Goal: Transaction & Acquisition: Obtain resource

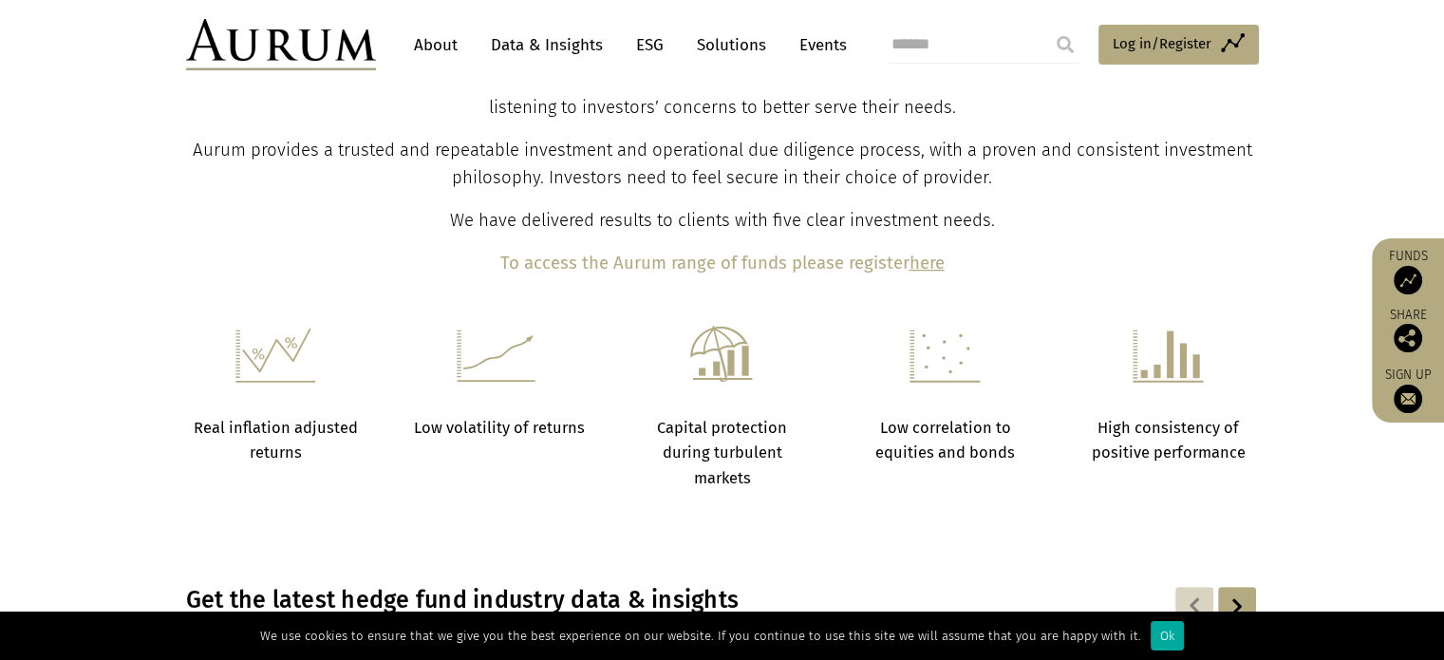
scroll to position [1045, 0]
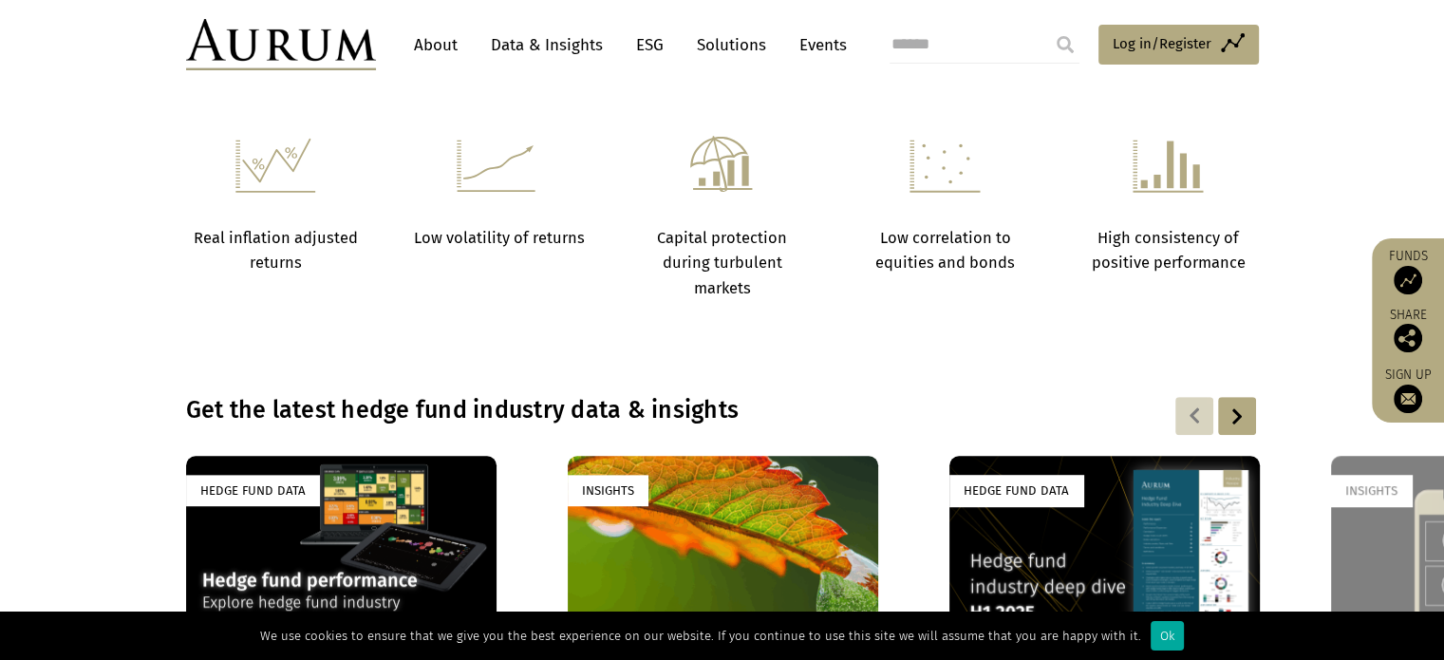
click at [737, 48] on link "Solutions" at bounding box center [732, 45] width 88 height 35
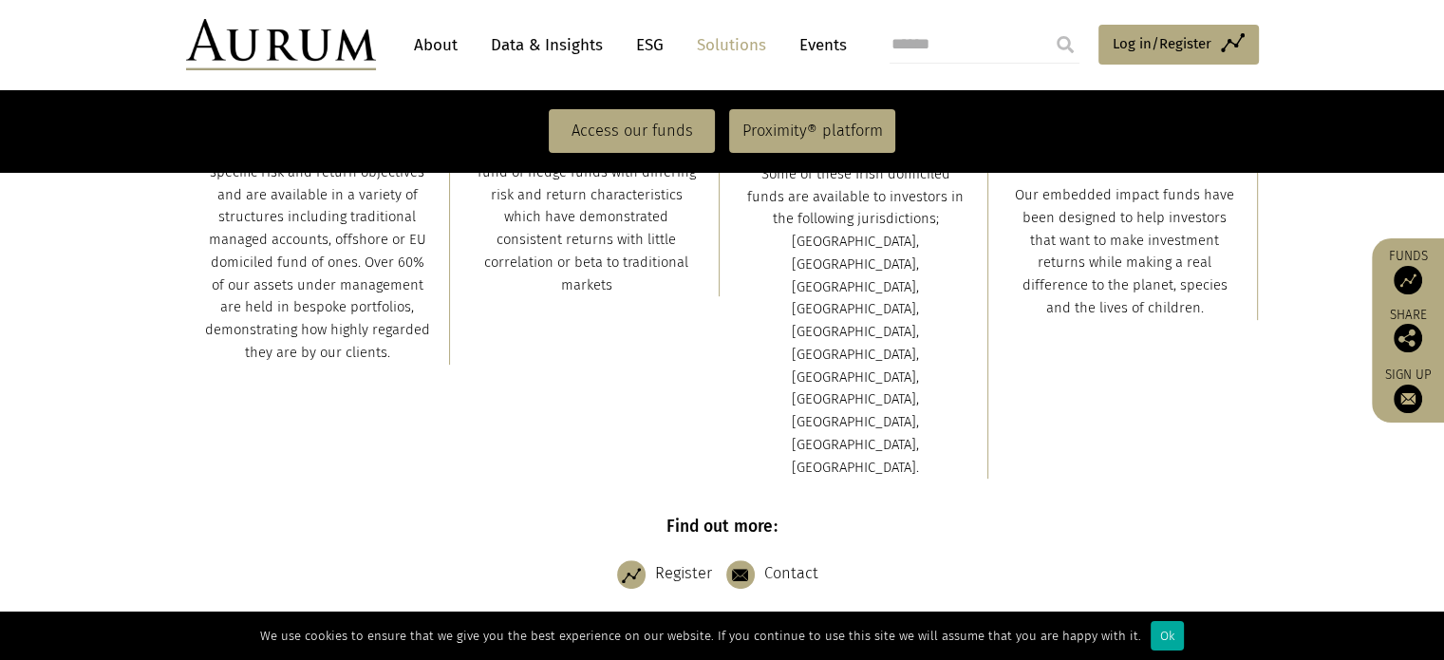
scroll to position [475, 0]
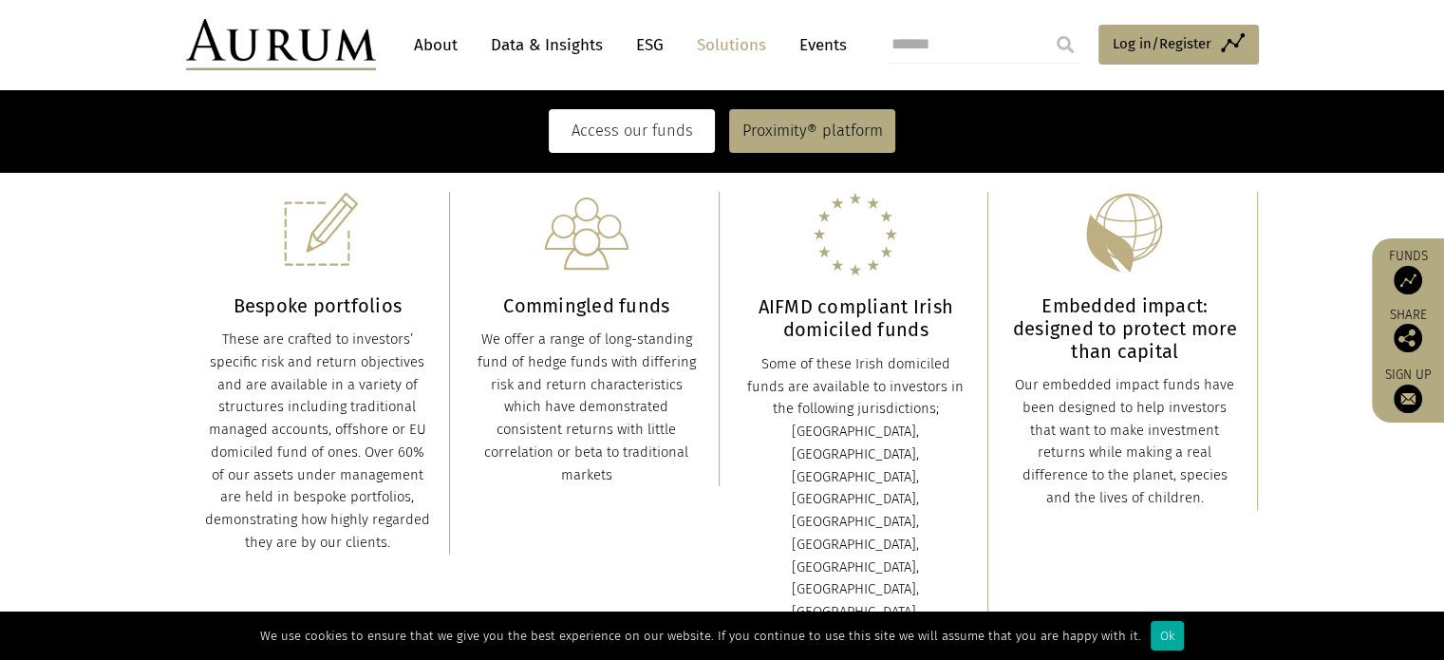
click at [635, 133] on link "Access our funds" at bounding box center [632, 131] width 166 height 44
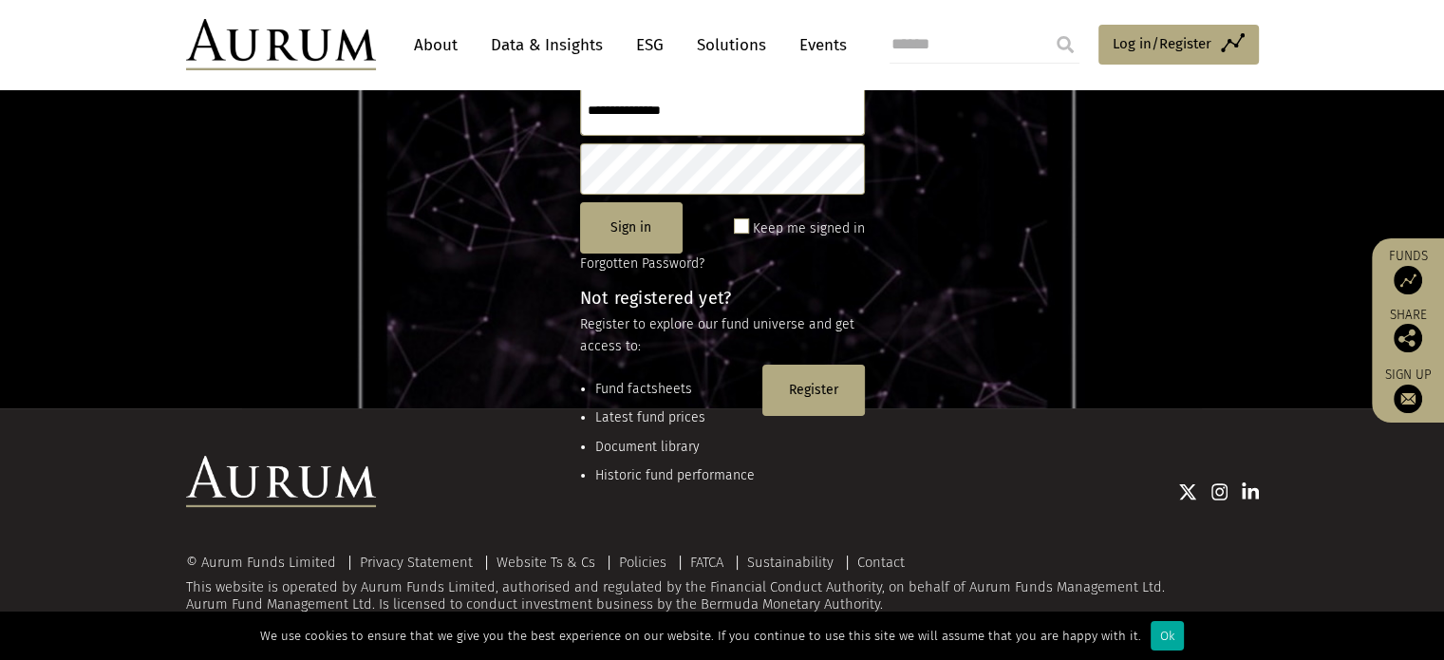
scroll to position [157, 0]
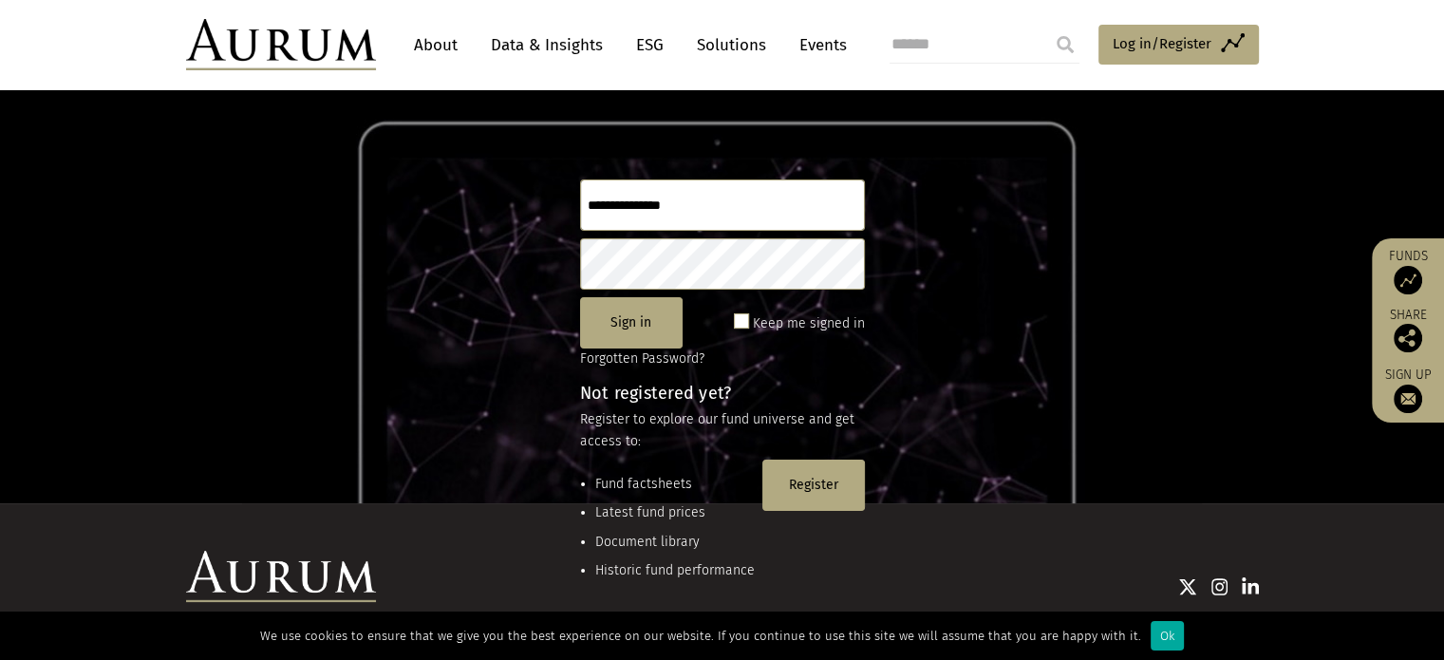
click at [677, 204] on input "text" at bounding box center [722, 204] width 285 height 51
click at [830, 489] on button "Register" at bounding box center [814, 485] width 103 height 51
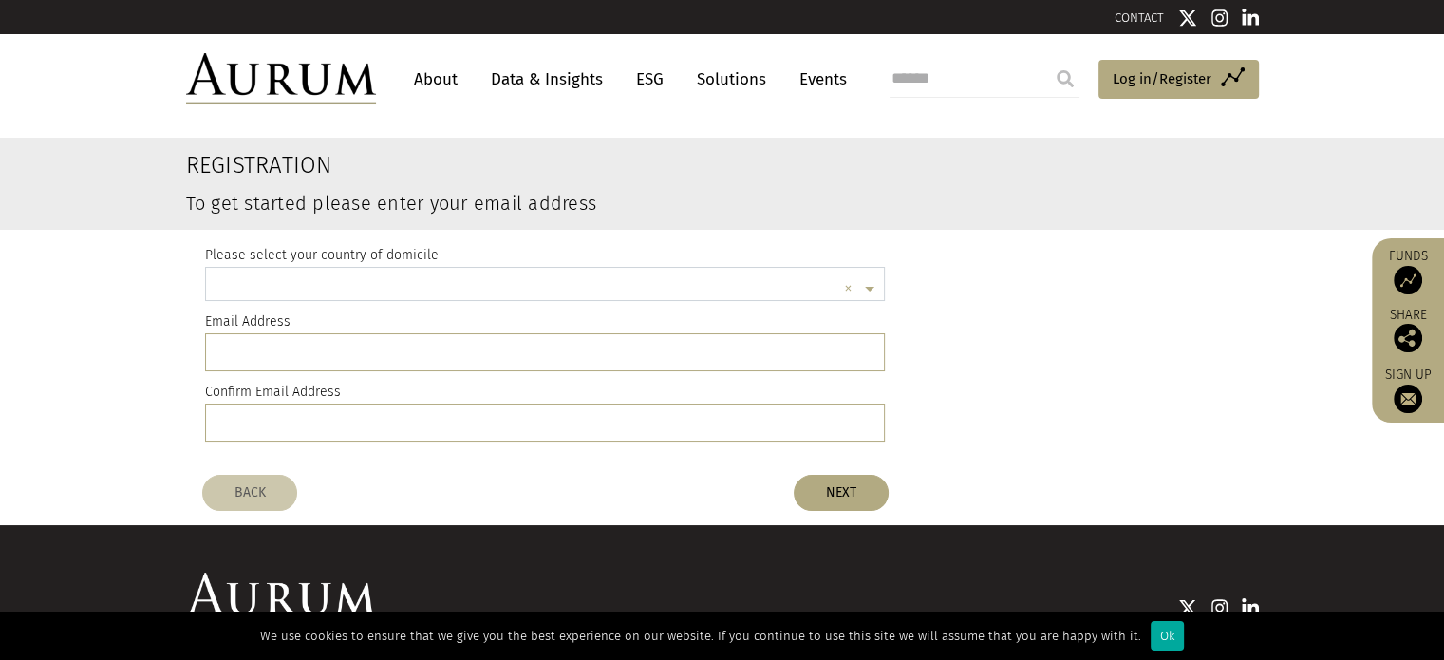
scroll to position [4, 0]
click at [303, 292] on input "text" at bounding box center [527, 288] width 622 height 38
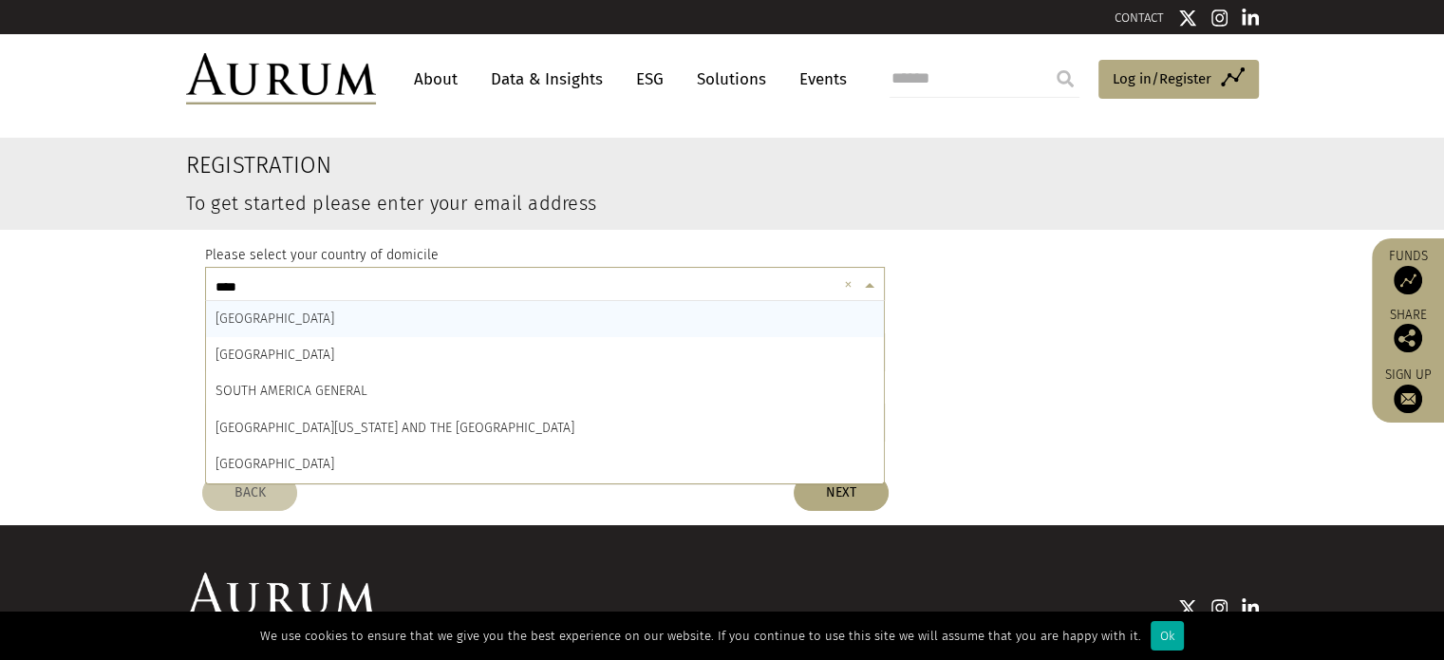
type input "*****"
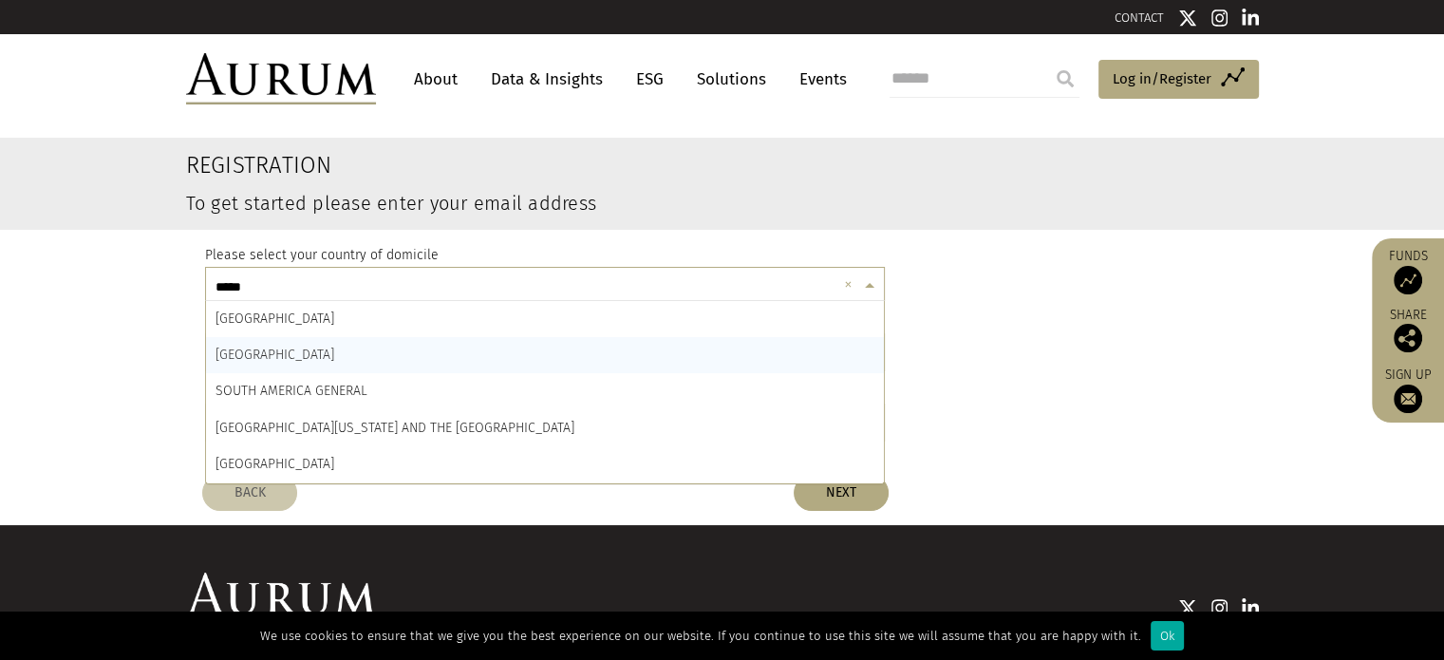
click at [239, 352] on span "SOUTH AFRICA" at bounding box center [275, 355] width 119 height 16
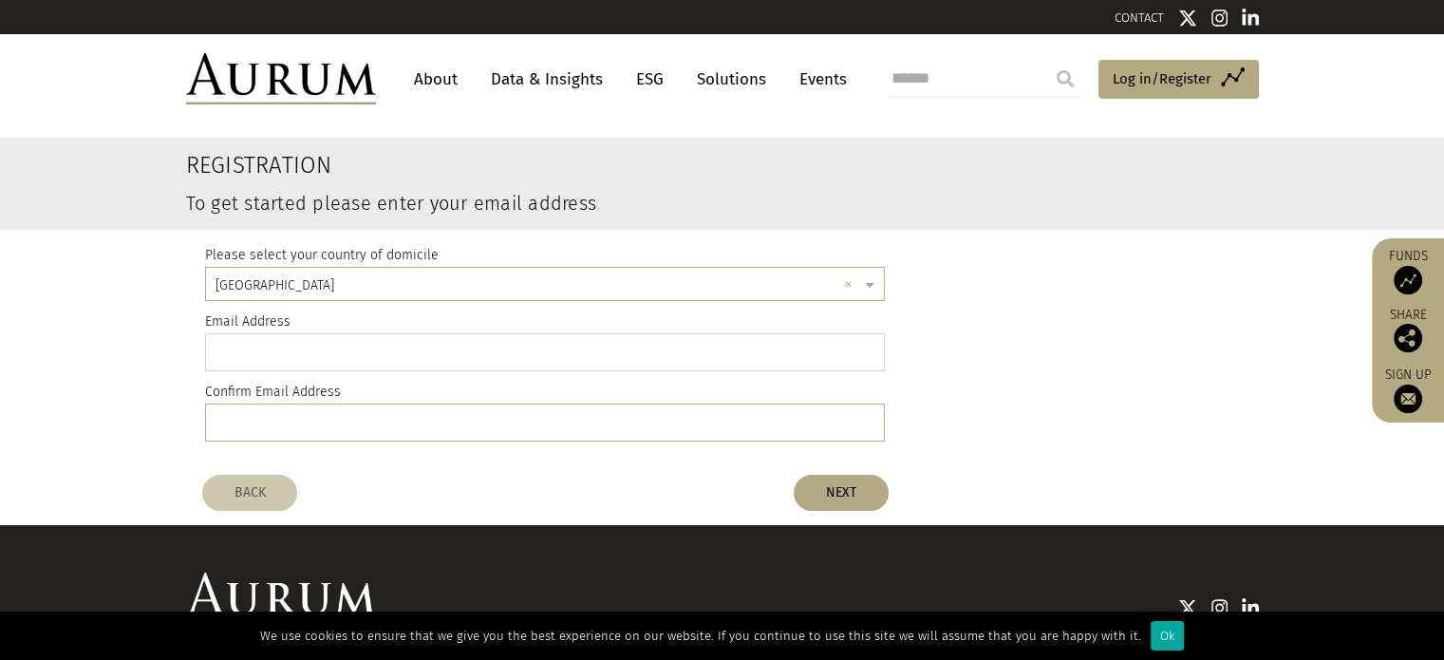
click at [240, 352] on input "email" at bounding box center [545, 352] width 681 height 38
type input "**********"
click at [843, 480] on button "NEXT" at bounding box center [841, 493] width 95 height 36
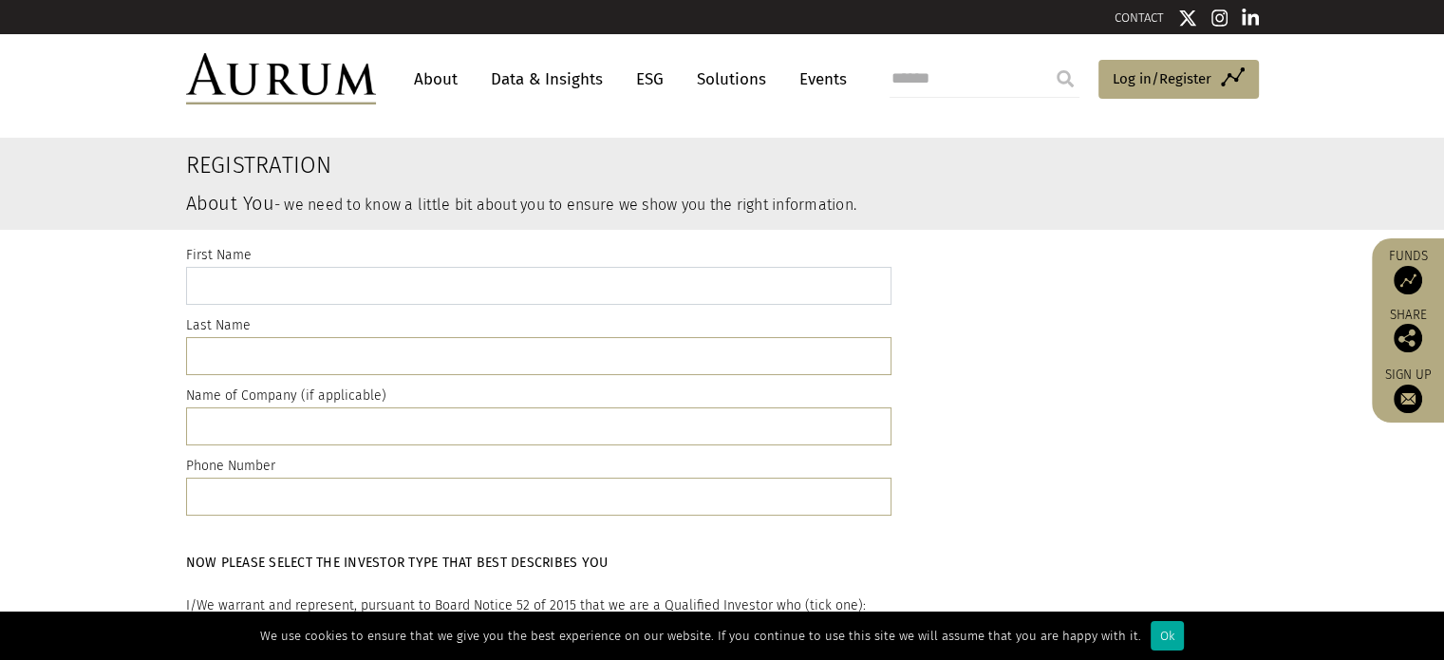
click at [339, 287] on input "text" at bounding box center [539, 286] width 706 height 38
type input "***"
type input "**********"
click at [330, 504] on input "text" at bounding box center [539, 497] width 706 height 38
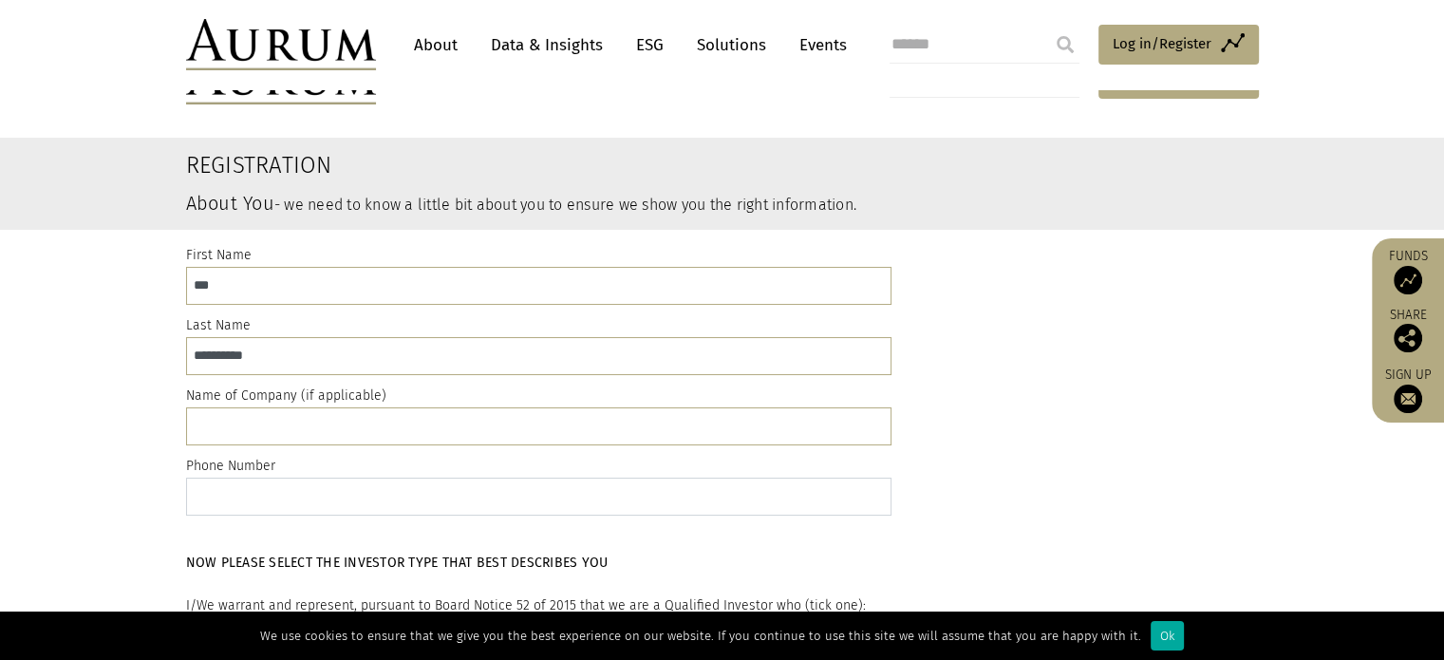
scroll to position [190, 0]
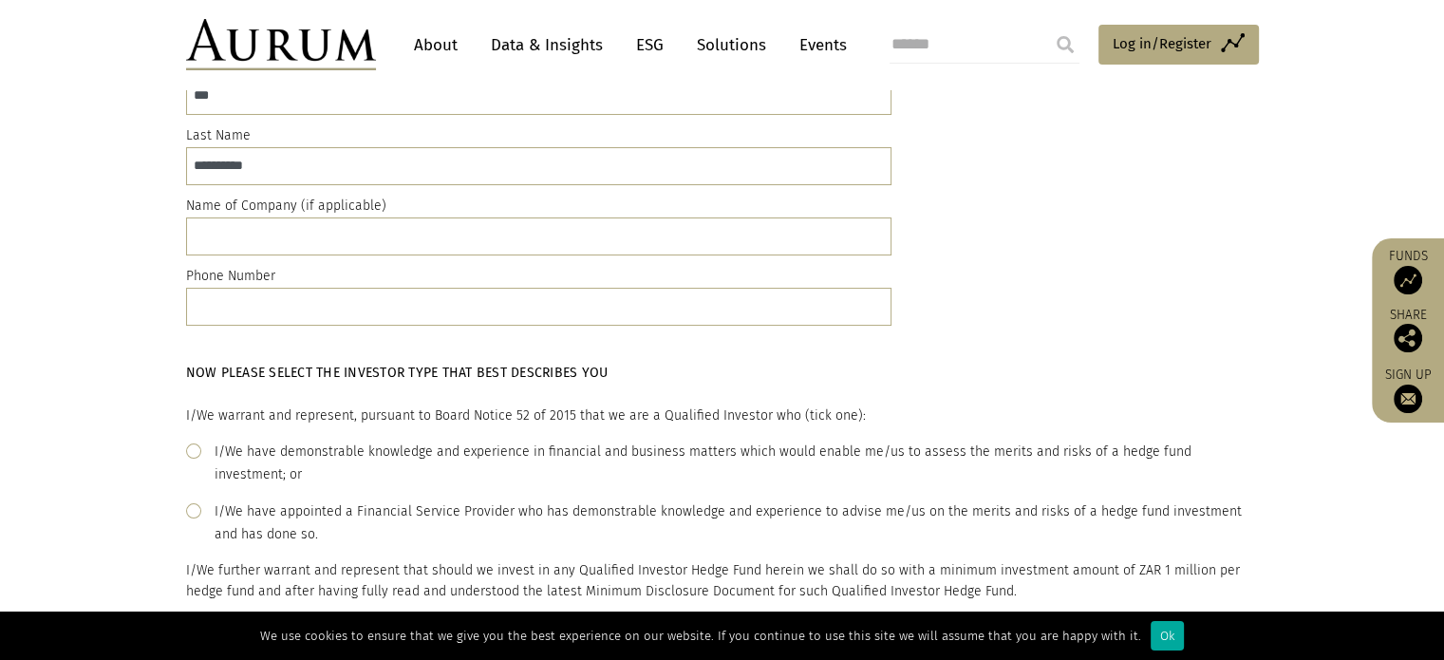
click at [198, 452] on span at bounding box center [193, 450] width 15 height 15
click at [198, 503] on span at bounding box center [193, 510] width 15 height 15
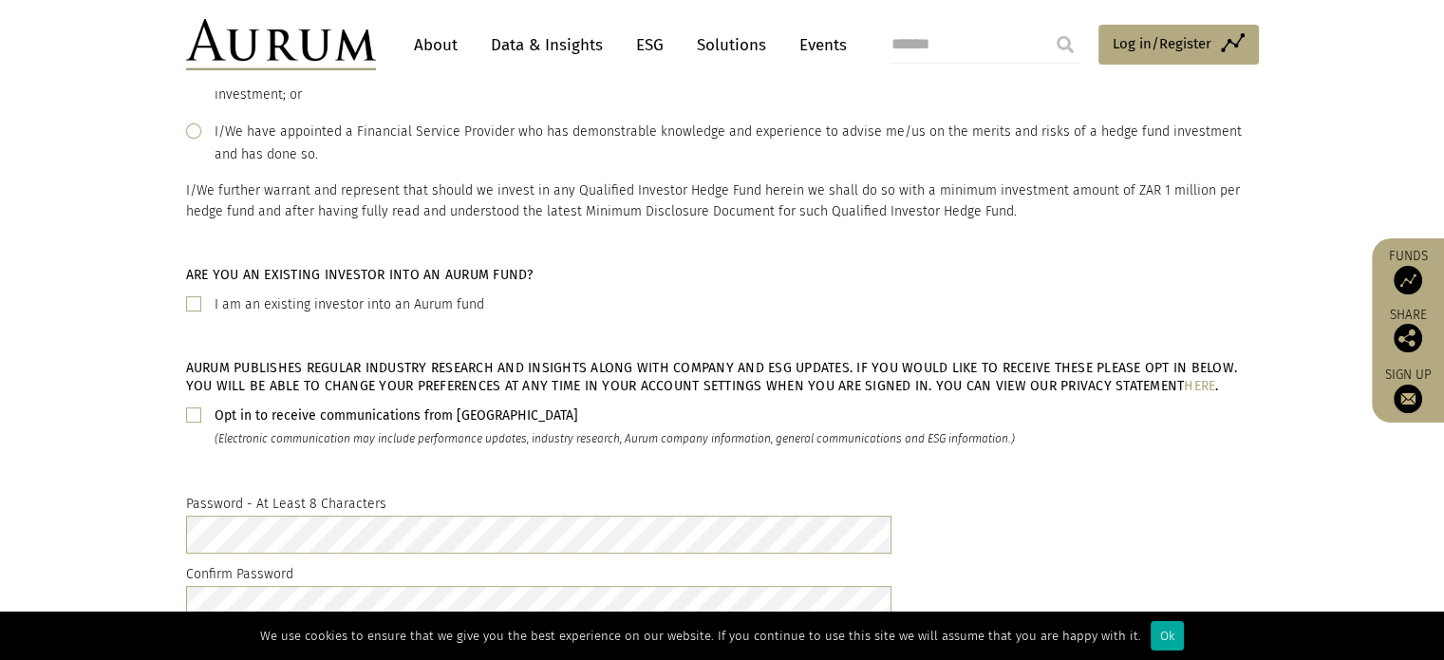
scroll to position [845, 0]
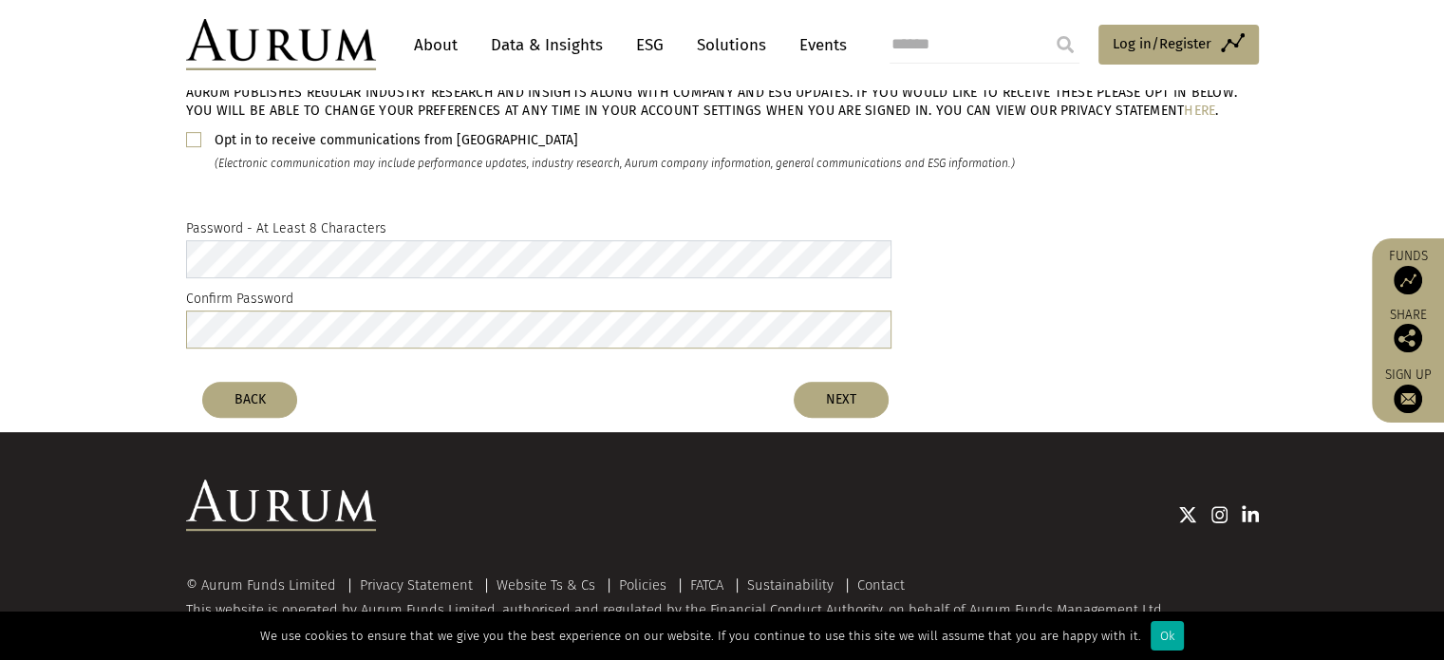
click at [37, 231] on div "Password - At Least 8 Characters Confirm Password" at bounding box center [722, 287] width 1444 height 169
click at [820, 382] on button "NEXT" at bounding box center [841, 400] width 95 height 36
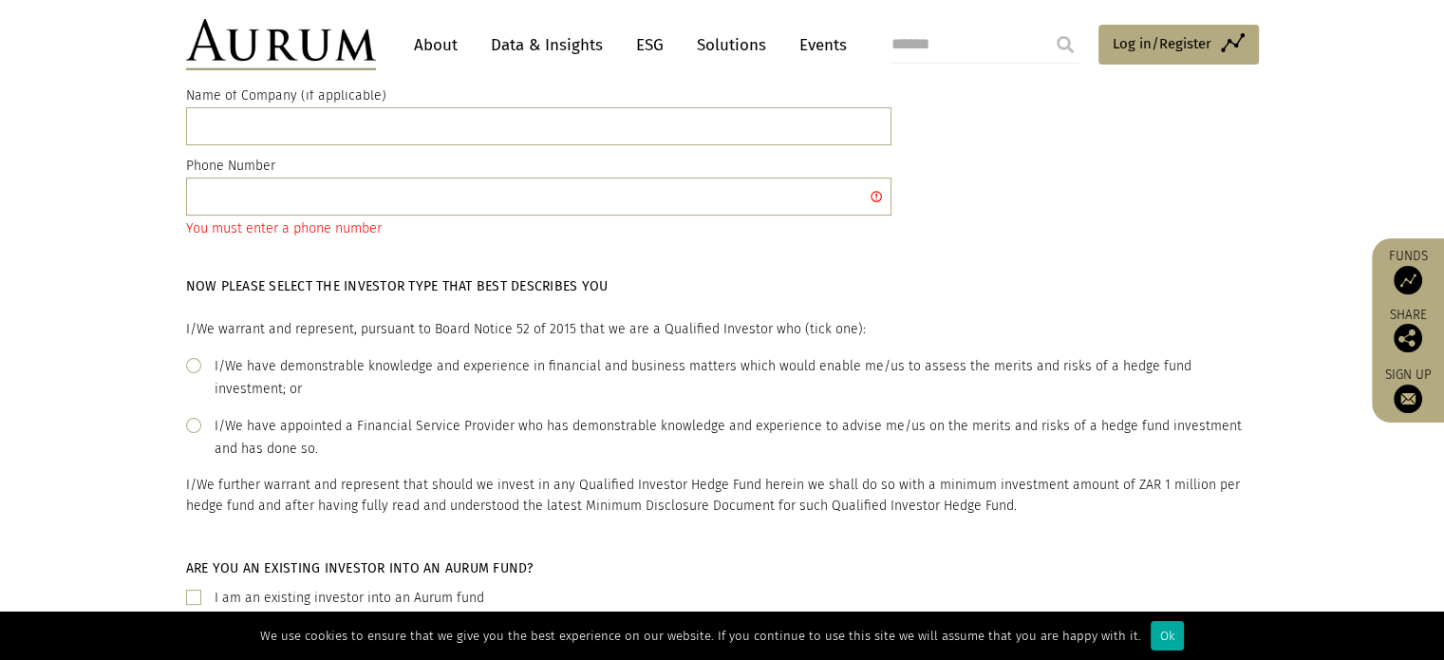
scroll to position [0, 0]
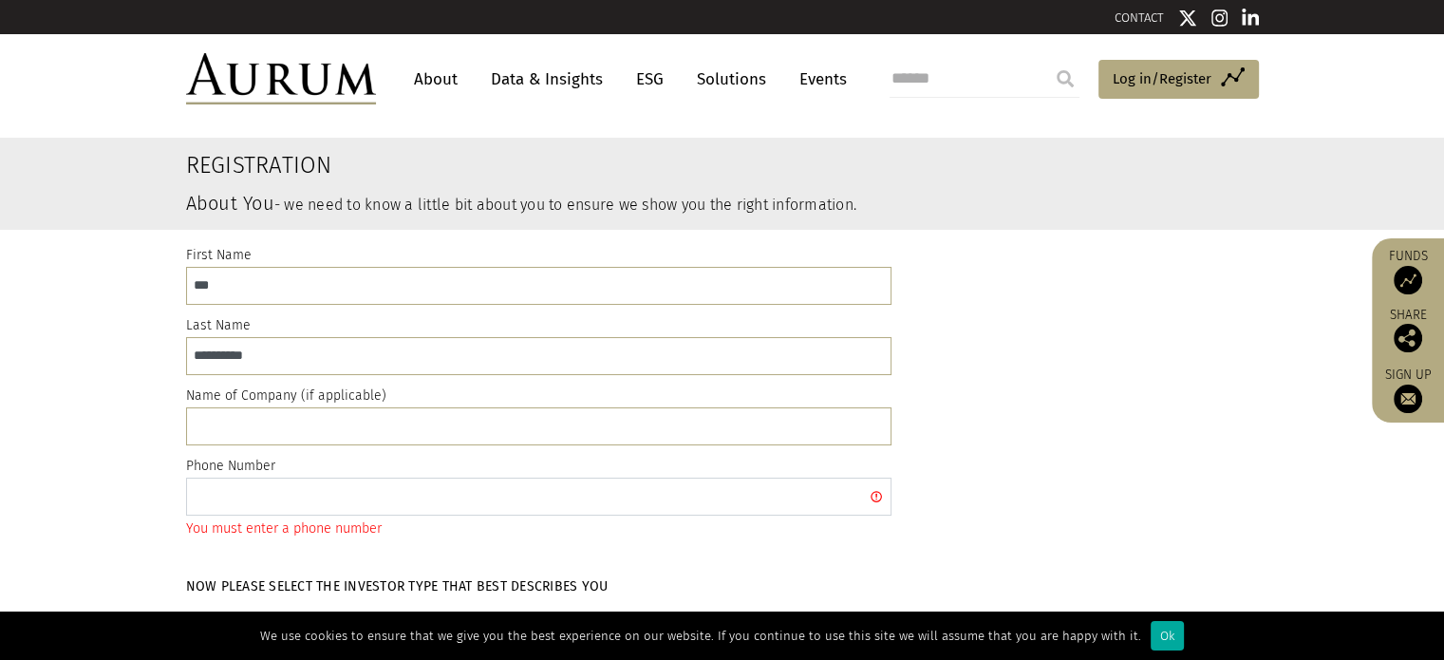
click at [259, 509] on input "text" at bounding box center [539, 497] width 706 height 38
type input "**********"
click at [1202, 433] on div "**********" at bounding box center [723, 397] width 1102 height 306
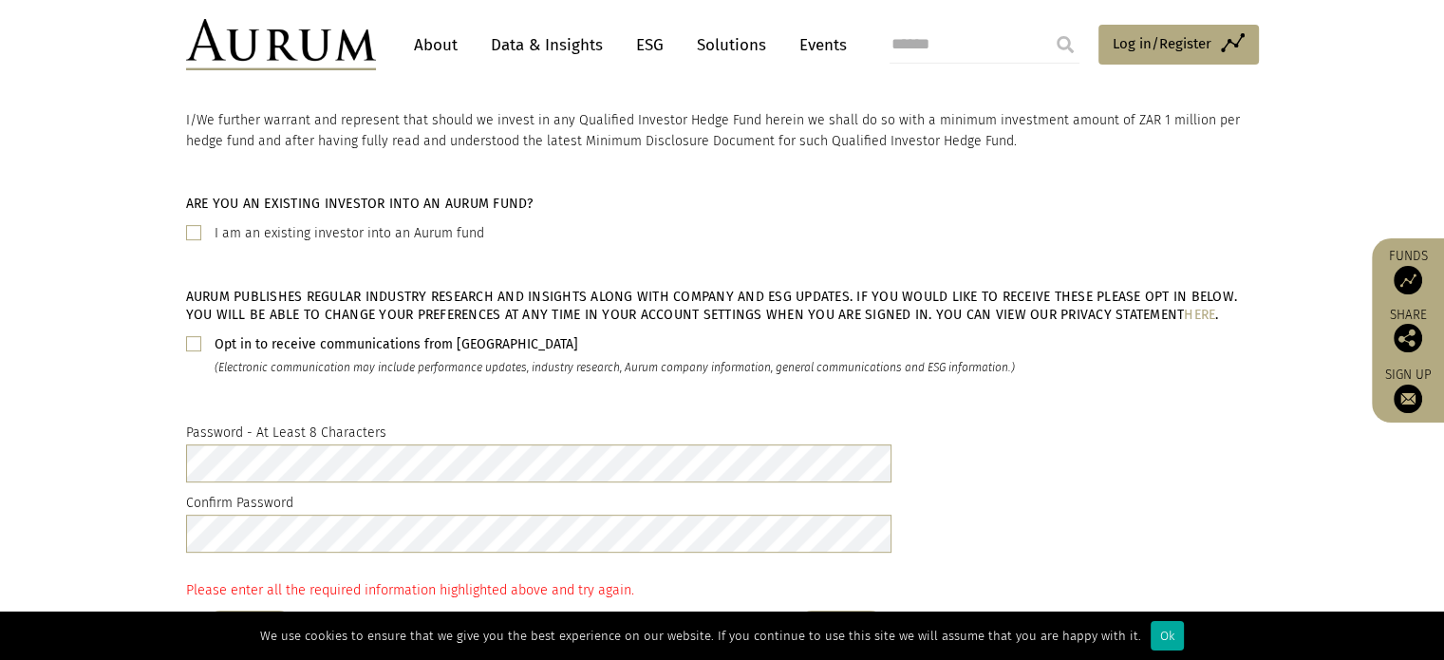
scroll to position [760, 0]
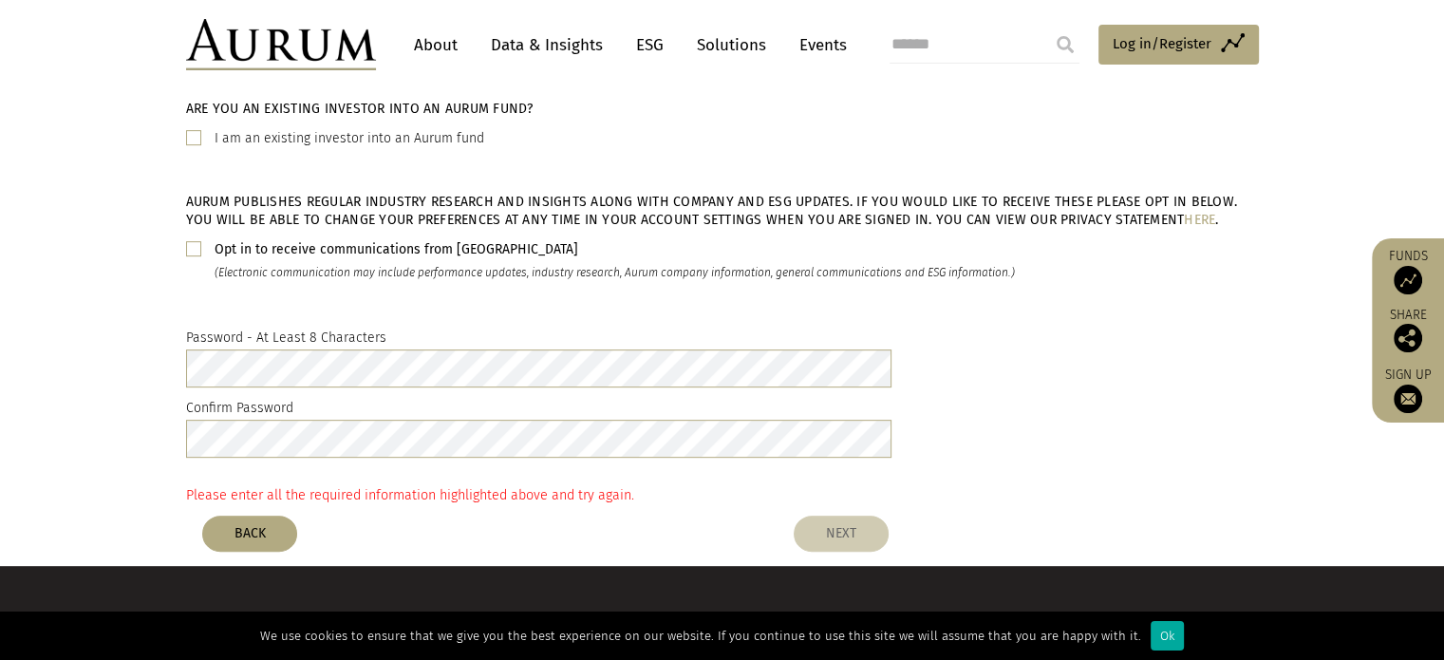
click at [876, 516] on button "NEXT" at bounding box center [841, 534] width 95 height 36
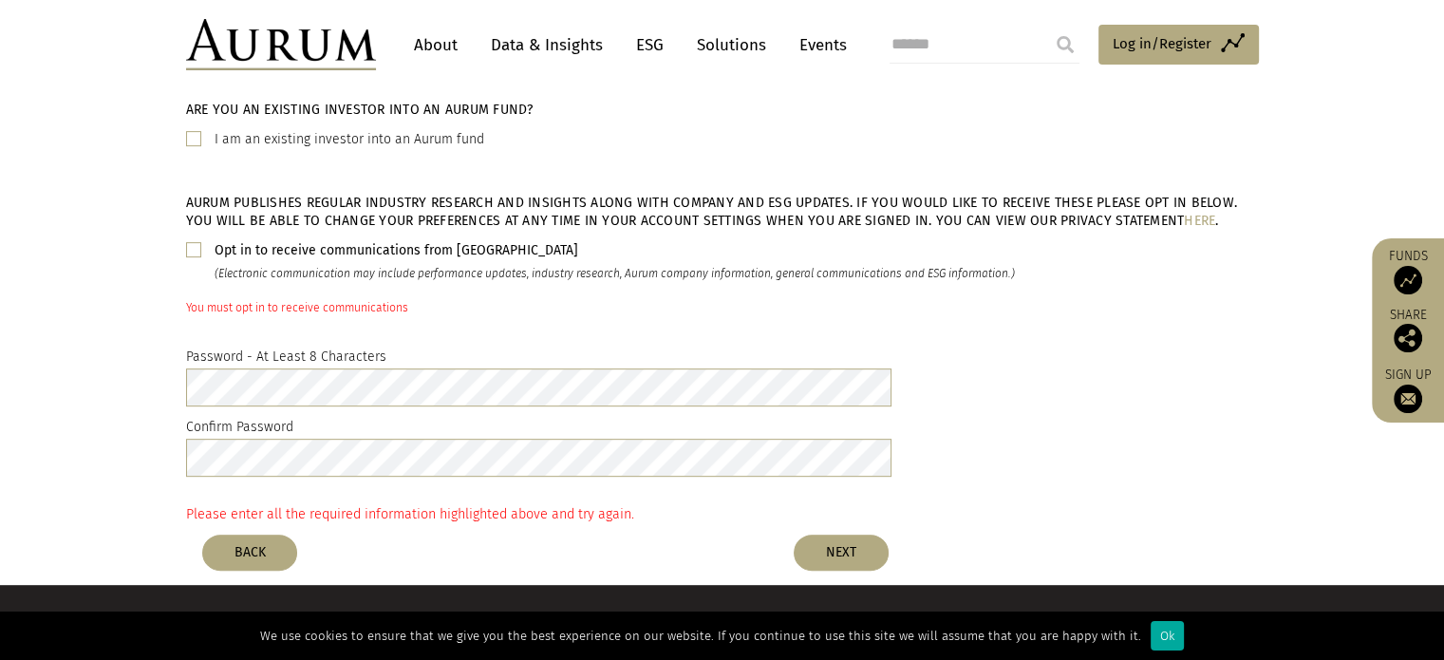
click at [192, 242] on span at bounding box center [193, 249] width 15 height 15
click at [874, 535] on button "NEXT" at bounding box center [841, 553] width 95 height 36
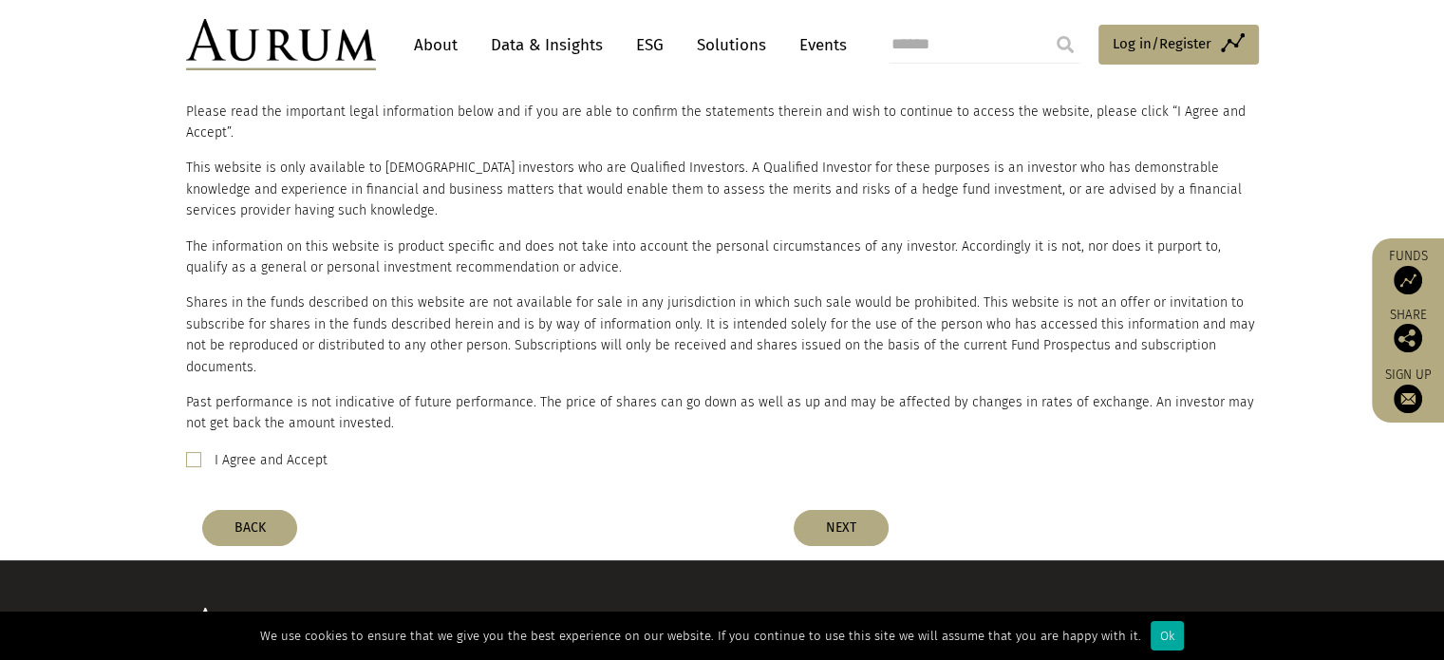
scroll to position [320, 0]
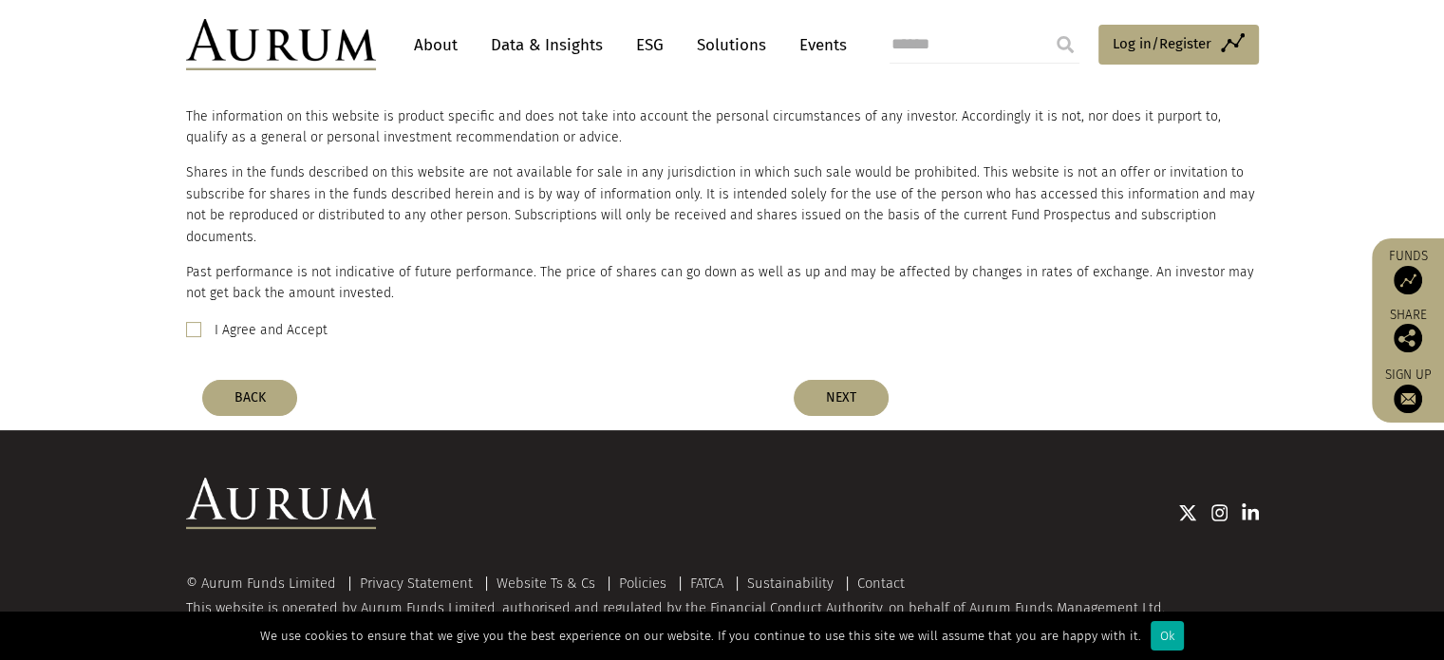
click at [190, 322] on span at bounding box center [193, 329] width 15 height 15
click at [815, 380] on button "NEXT" at bounding box center [841, 398] width 95 height 36
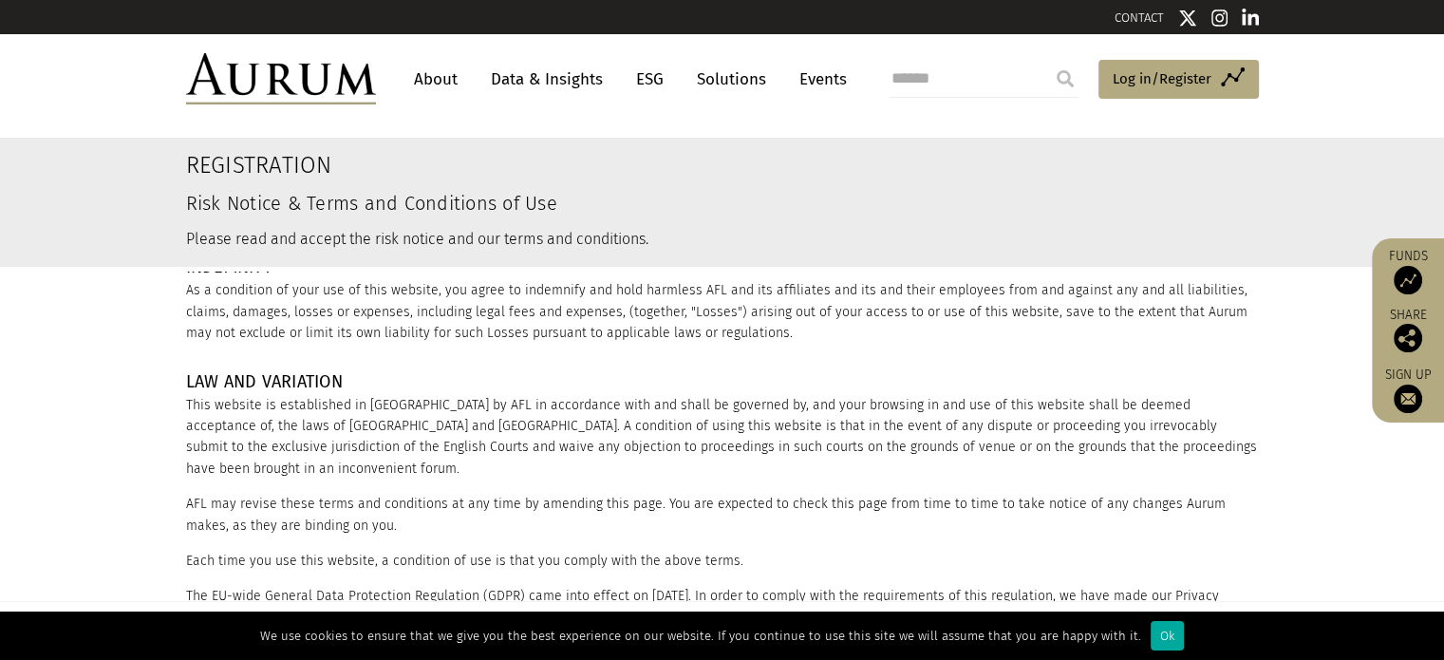
scroll to position [365, 0]
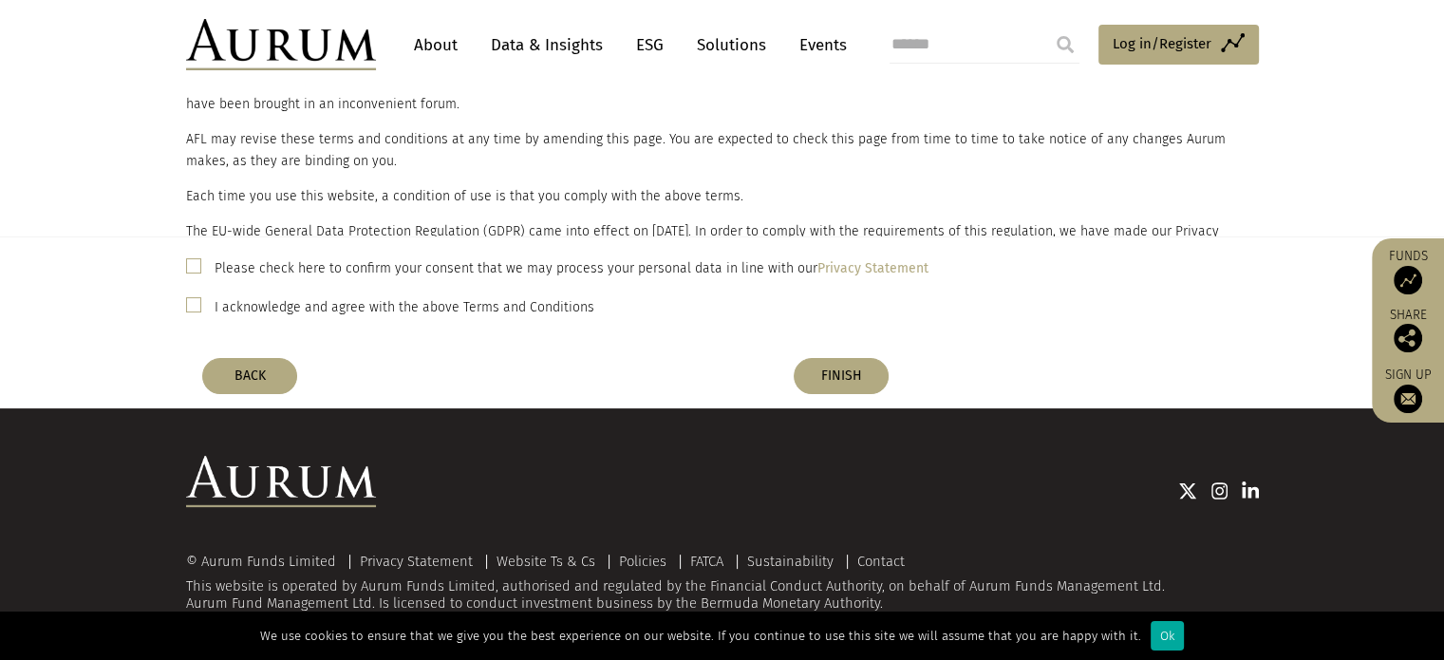
click at [195, 263] on span at bounding box center [193, 265] width 15 height 15
click at [191, 304] on span at bounding box center [193, 304] width 15 height 15
click at [839, 373] on button "FINISH" at bounding box center [841, 376] width 95 height 36
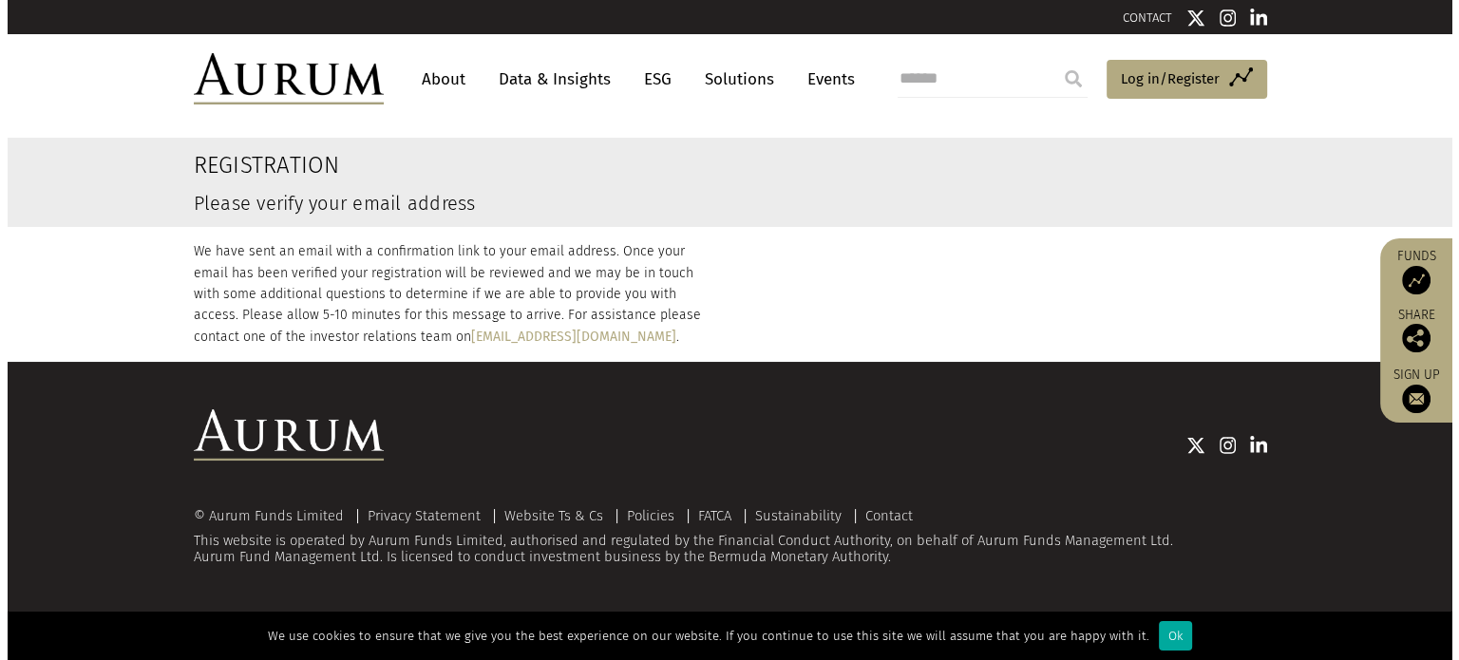
scroll to position [0, 0]
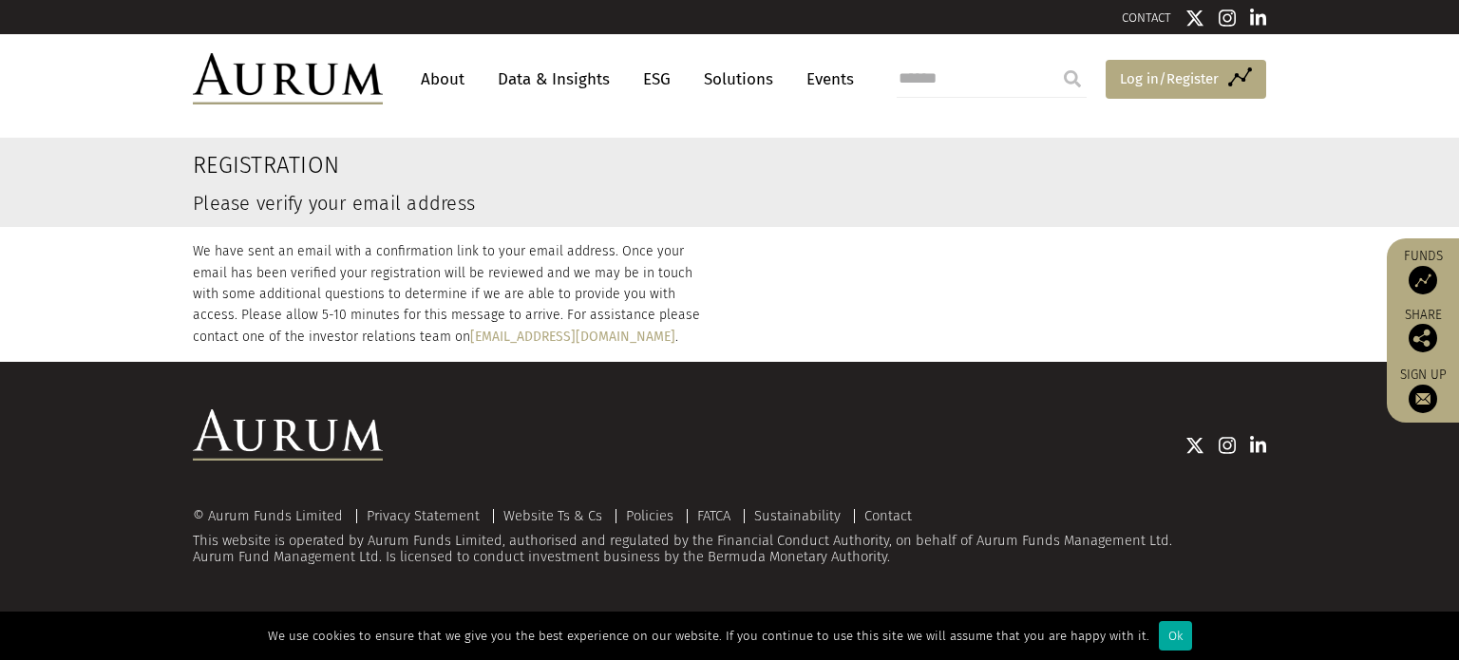
click at [1163, 79] on span "Log in/Register" at bounding box center [1169, 78] width 99 height 23
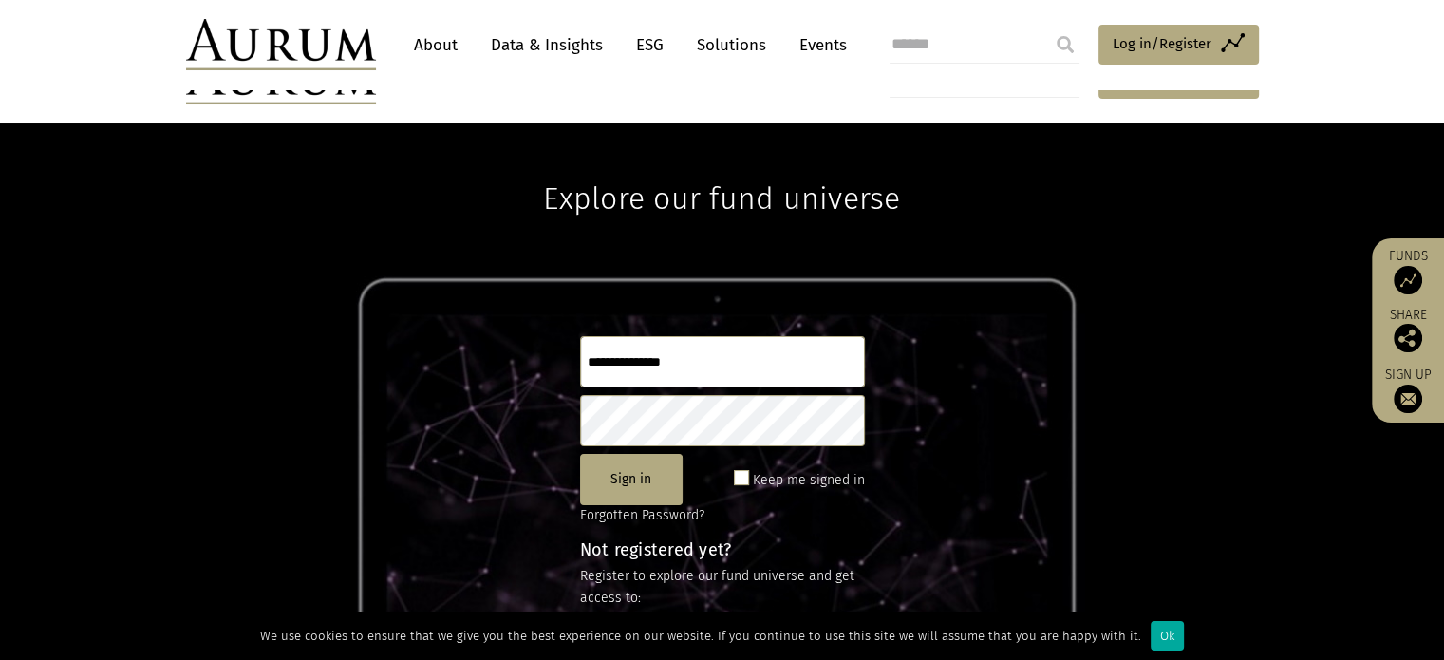
scroll to position [190, 0]
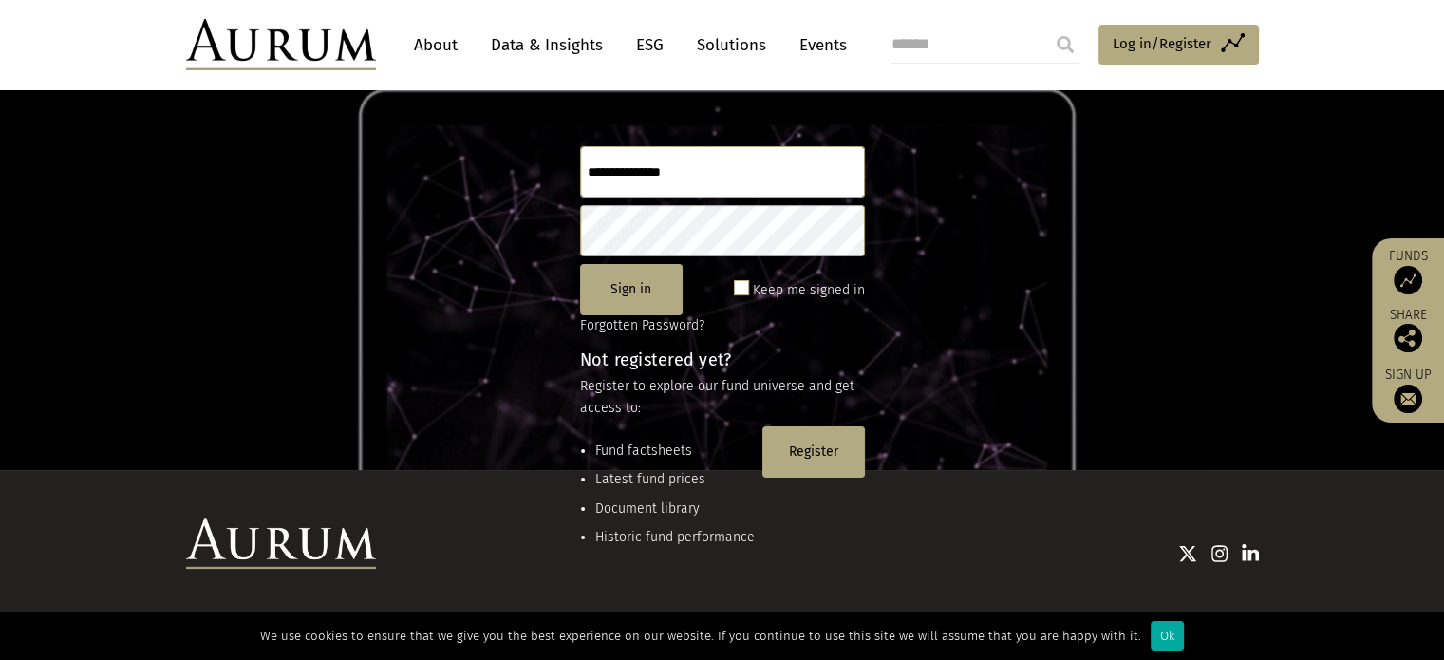
click at [661, 173] on input "text" at bounding box center [722, 171] width 285 height 51
click at [638, 273] on button "Sign in" at bounding box center [631, 289] width 103 height 51
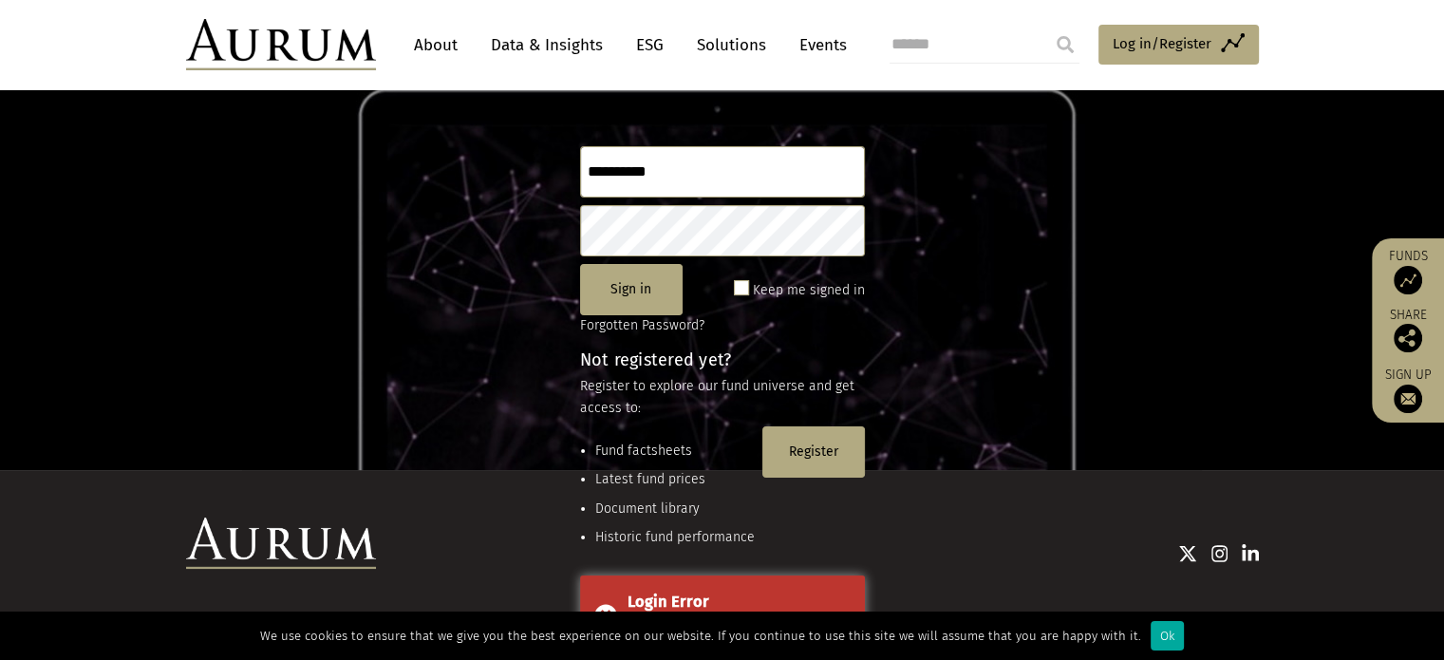
drag, startPoint x: 666, startPoint y: 173, endPoint x: 370, endPoint y: 143, distance: 296.8
click at [370, 143] on div "**********" at bounding box center [722, 202] width 1444 height 537
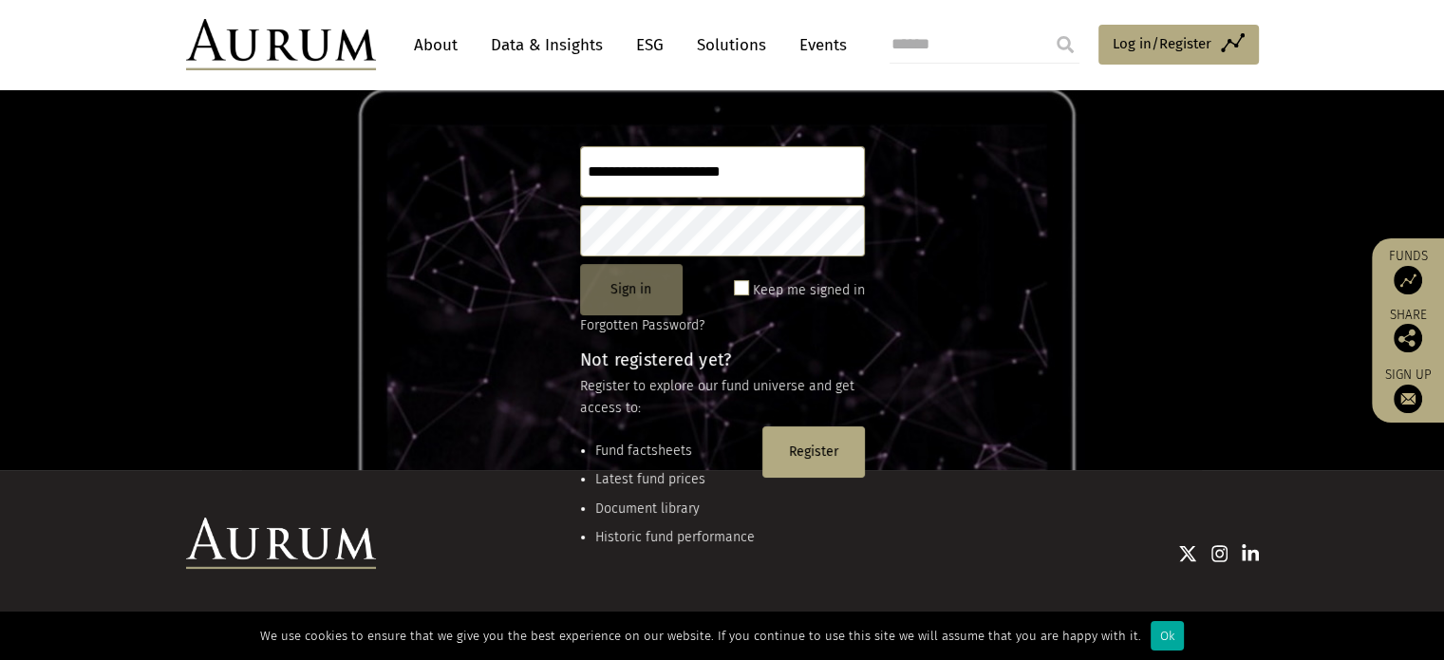
type input "**********"
click at [632, 295] on button "Sign in" at bounding box center [631, 289] width 103 height 51
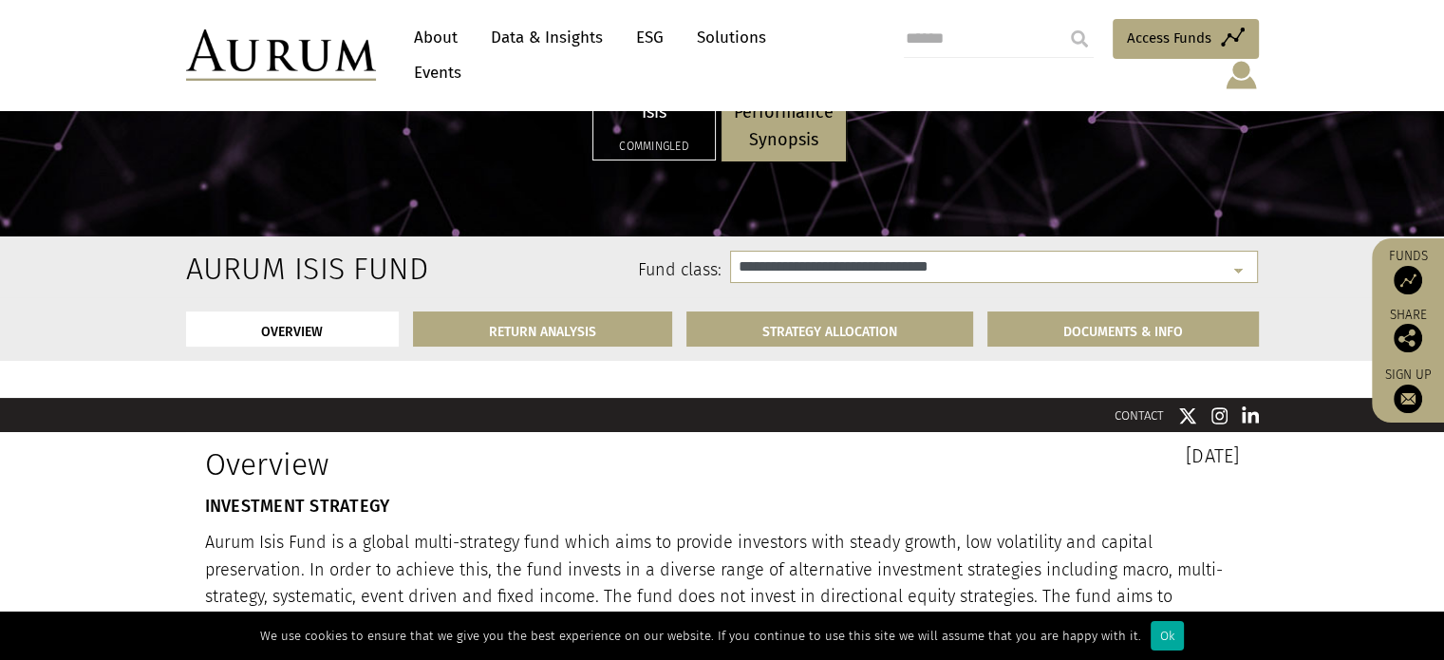
scroll to position [285, 0]
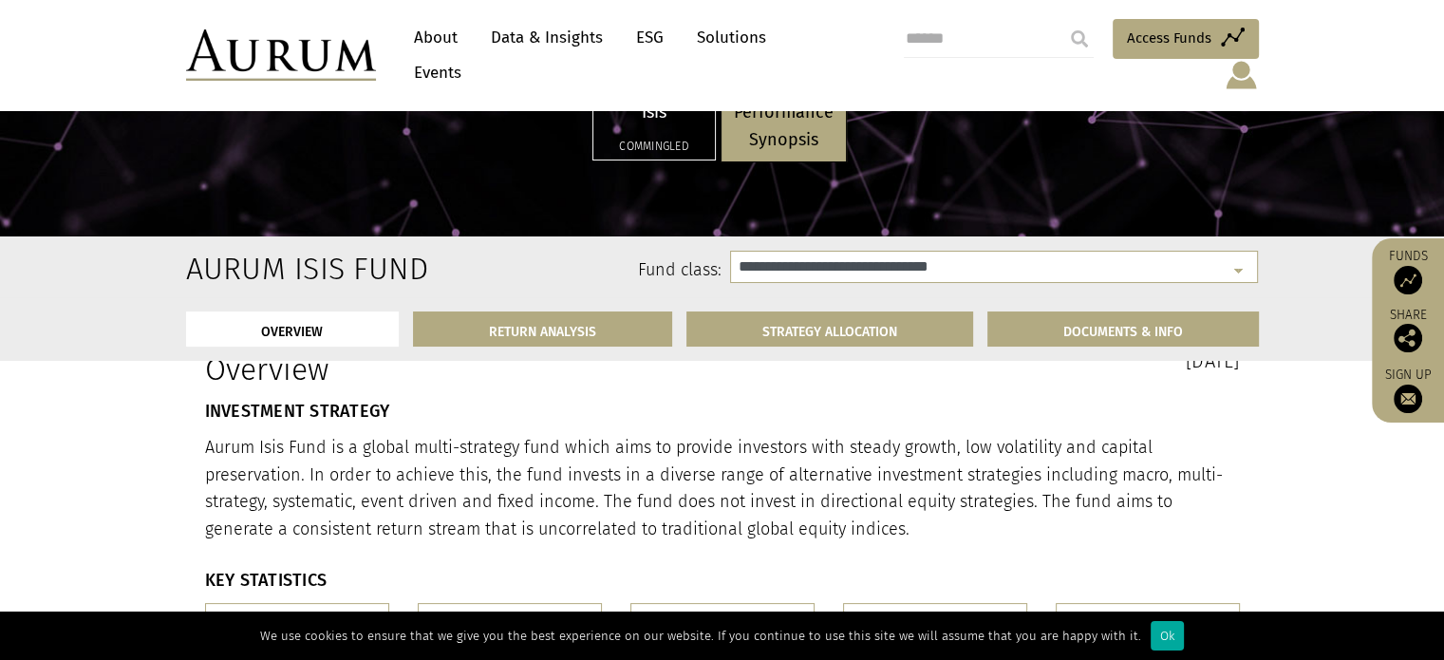
click at [667, 112] on p "Isis" at bounding box center [654, 113] width 97 height 28
select select "**********"
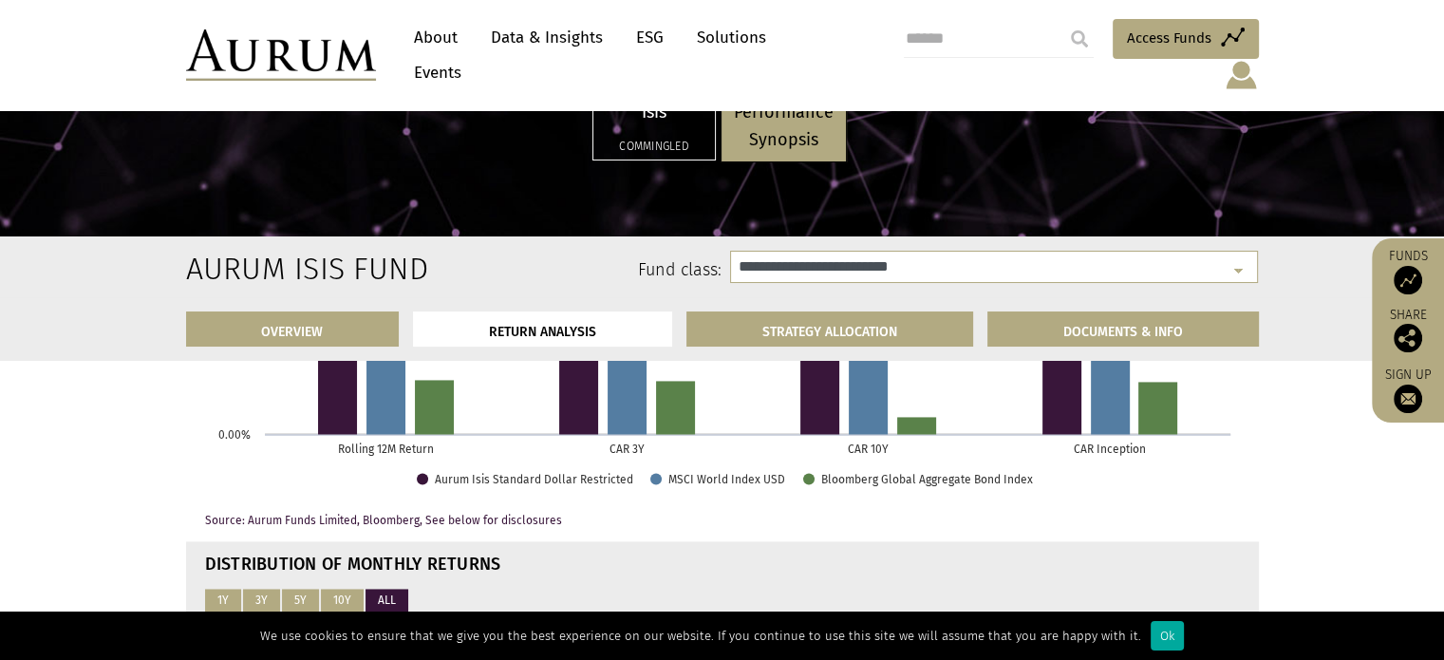
scroll to position [2754, 0]
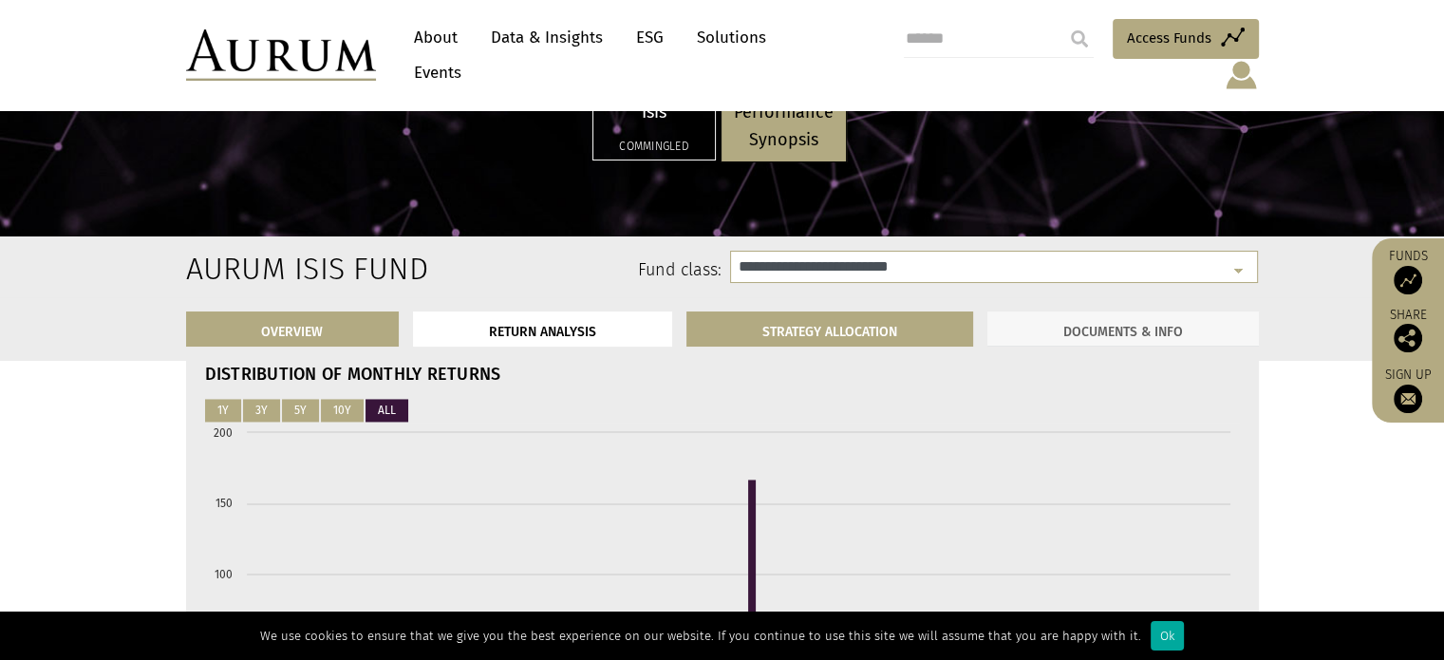
click at [1127, 318] on link "DOCUMENTS & INFO" at bounding box center [1124, 328] width 272 height 35
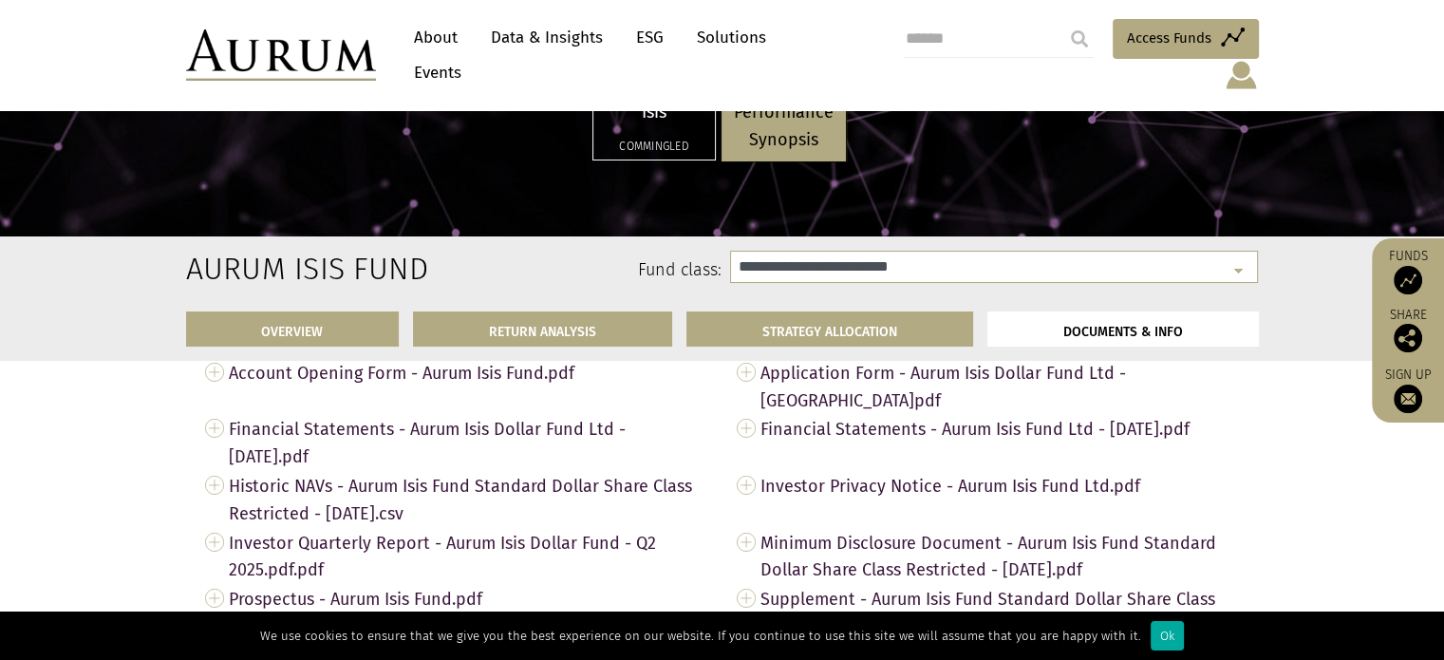
scroll to position [6419, 0]
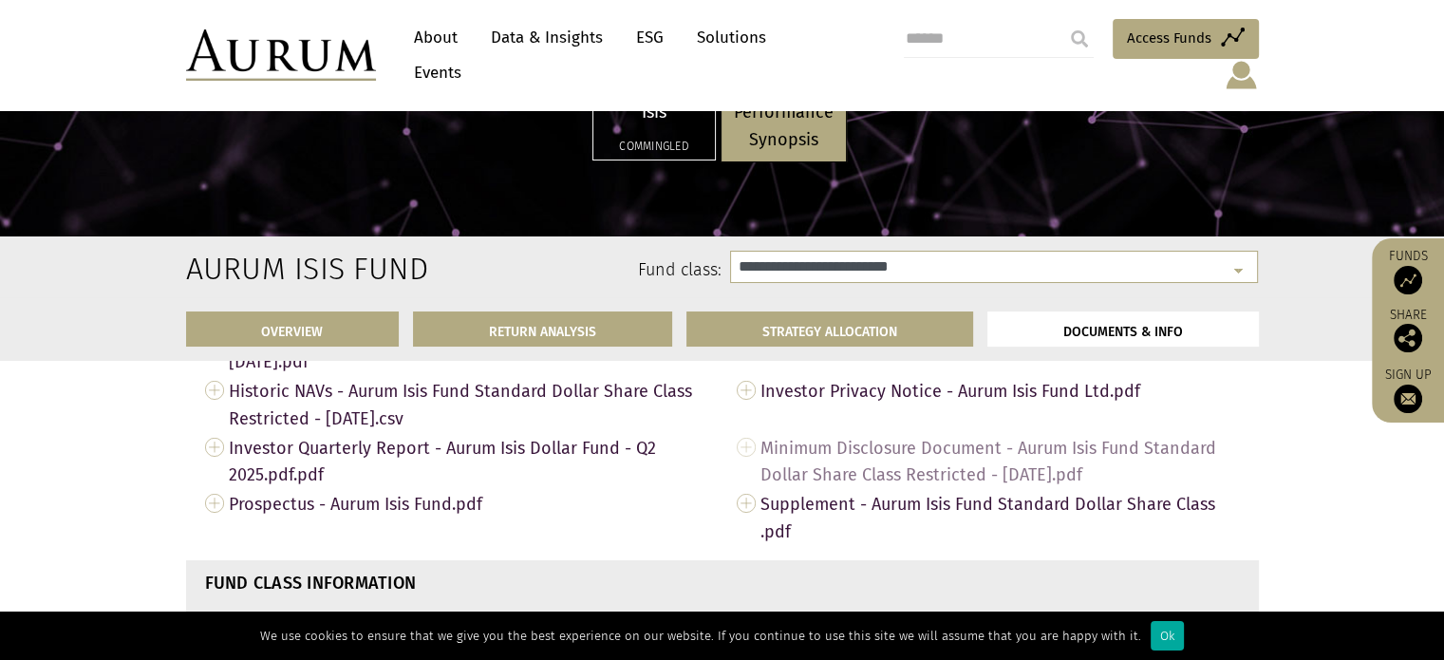
click at [883, 449] on span "Minimum Disclosure Document - Aurum Isis Fund Standard Dollar Share Class Restr…" at bounding box center [1001, 461] width 480 height 57
click at [897, 448] on span "Minimum Disclosure Document - Aurum Isis Fund Standard Dollar Share Class Restr…" at bounding box center [1001, 461] width 480 height 57
